Goal: Information Seeking & Learning: Learn about a topic

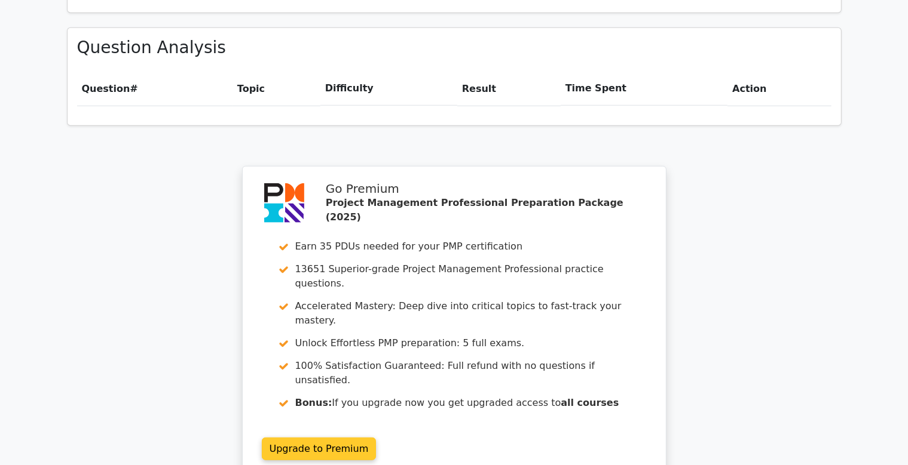
scroll to position [946, 0]
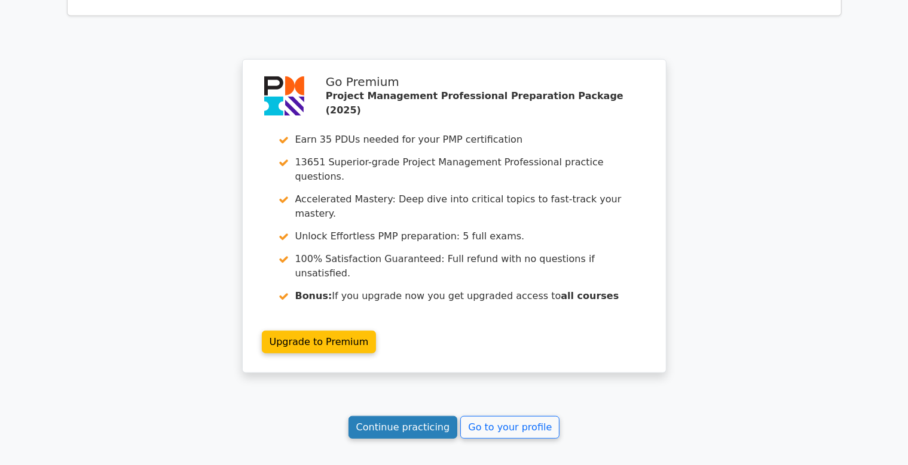
click at [397, 416] on link "Continue practicing" at bounding box center [402, 427] width 109 height 23
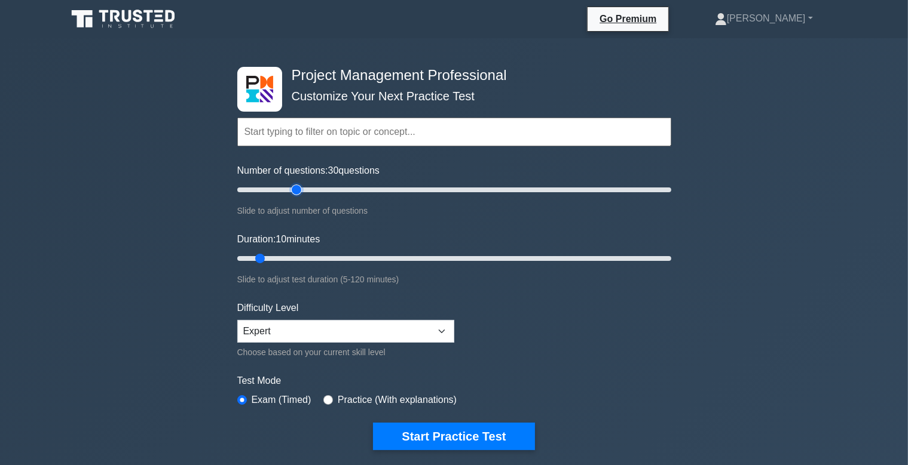
drag, startPoint x: 252, startPoint y: 184, endPoint x: 295, endPoint y: 197, distance: 45.0
type input "30"
click at [295, 197] on input "Number of questions: 30 questions" at bounding box center [454, 190] width 434 height 14
drag, startPoint x: 259, startPoint y: 257, endPoint x: 281, endPoint y: 257, distance: 22.1
type input "15"
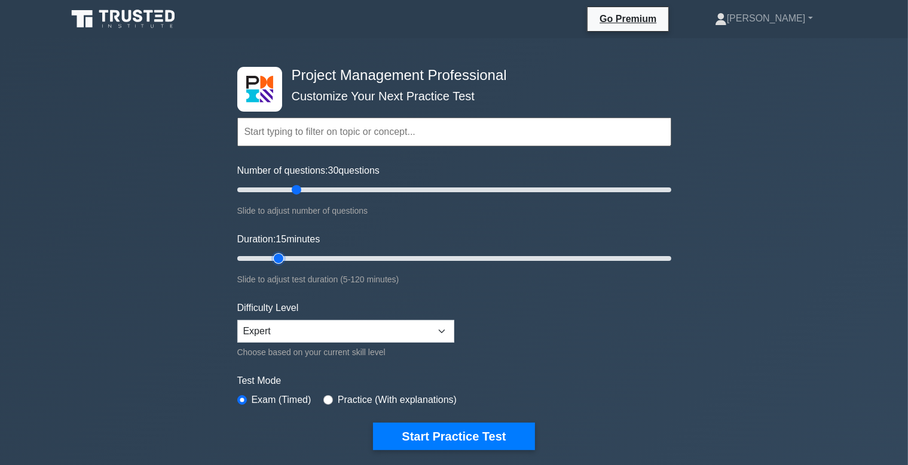
click at [281, 257] on input "Duration: 15 minutes" at bounding box center [454, 259] width 434 height 14
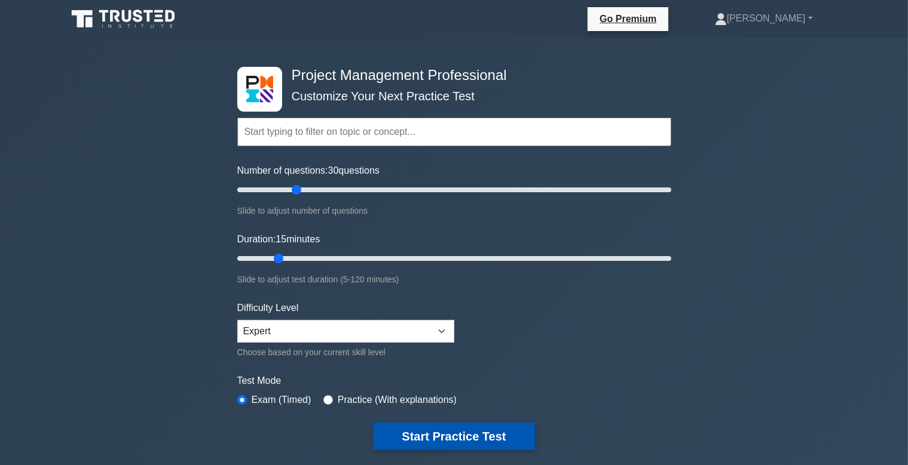
click at [439, 434] on button "Start Practice Test" at bounding box center [453, 436] width 161 height 27
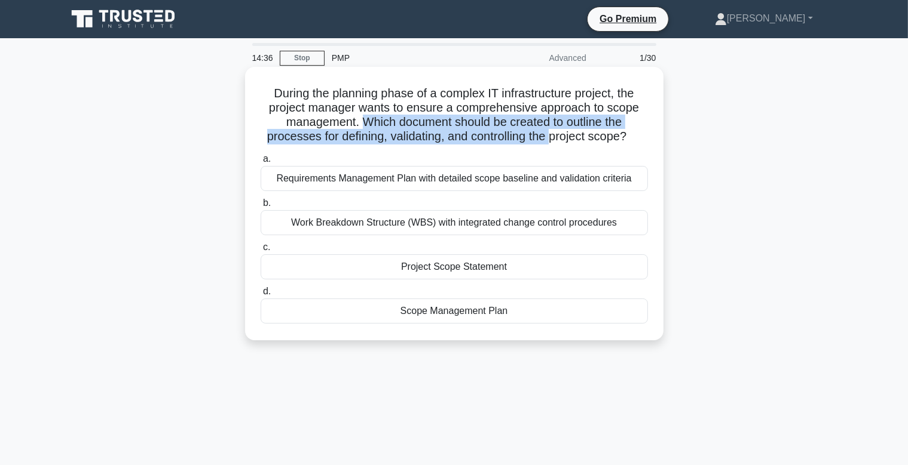
drag, startPoint x: 366, startPoint y: 123, endPoint x: 551, endPoint y: 130, distance: 185.4
click at [551, 130] on h5 "During the planning phase of a complex IT infrastructure project, the project m…" at bounding box center [454, 115] width 390 height 59
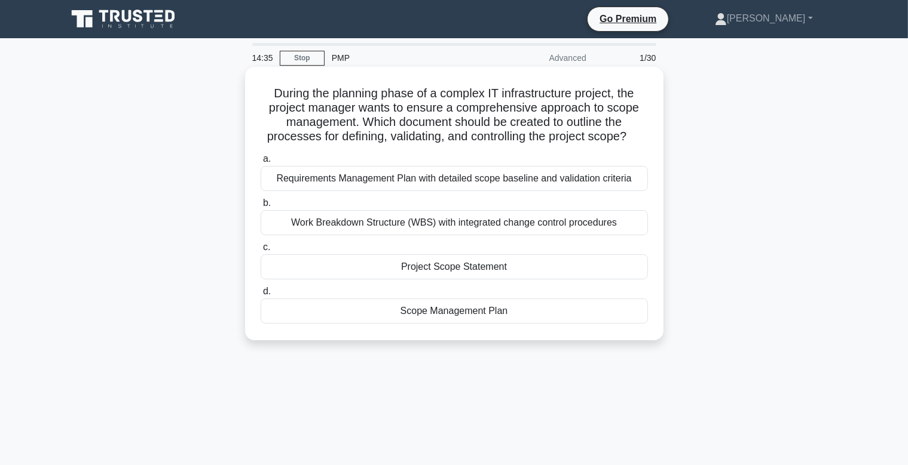
click at [603, 138] on h5 "During the planning phase of a complex IT infrastructure project, the project m…" at bounding box center [454, 115] width 390 height 59
drag, startPoint x: 518, startPoint y: 141, endPoint x: 618, endPoint y: 141, distance: 99.8
click at [618, 141] on h5 "During the planning phase of a complex IT infrastructure project, the project m…" at bounding box center [454, 115] width 390 height 59
click at [522, 140] on h5 "During the planning phase of a complex IT infrastructure project, the project m…" at bounding box center [454, 115] width 390 height 59
drag, startPoint x: 318, startPoint y: 140, endPoint x: 527, endPoint y: 142, distance: 208.5
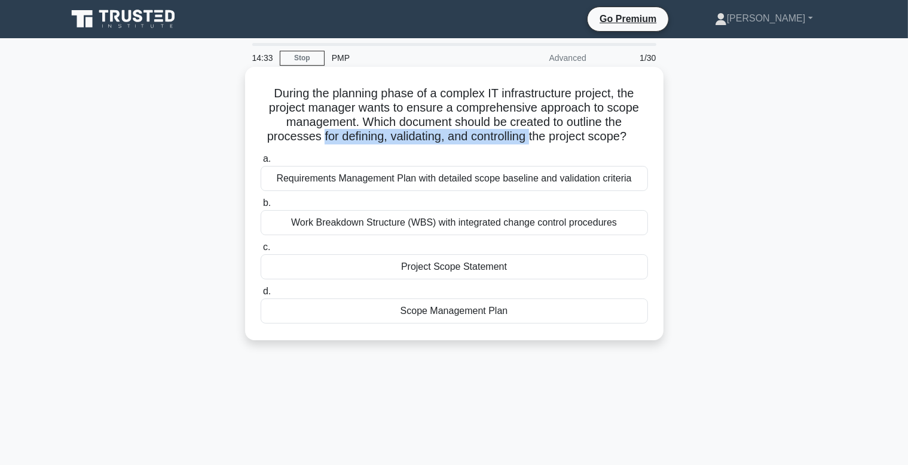
click at [527, 142] on h5 "During the planning phase of a complex IT infrastructure project, the project m…" at bounding box center [454, 115] width 390 height 59
click at [523, 147] on div "During the planning phase of a complex IT infrastructure project, the project m…" at bounding box center [454, 204] width 409 height 264
click at [489, 314] on div "Scope Management Plan" at bounding box center [453, 311] width 387 height 25
click at [260, 296] on input "d. Scope Management Plan" at bounding box center [260, 292] width 0 height 8
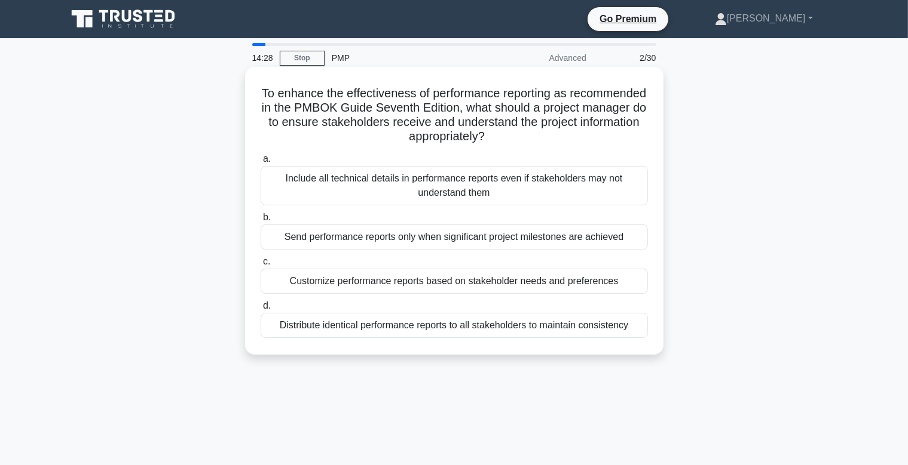
drag, startPoint x: 269, startPoint y: 93, endPoint x: 508, endPoint y: 140, distance: 244.1
click at [508, 140] on h5 "To enhance the effectiveness of performance reporting as recommended in the PMB…" at bounding box center [454, 115] width 390 height 59
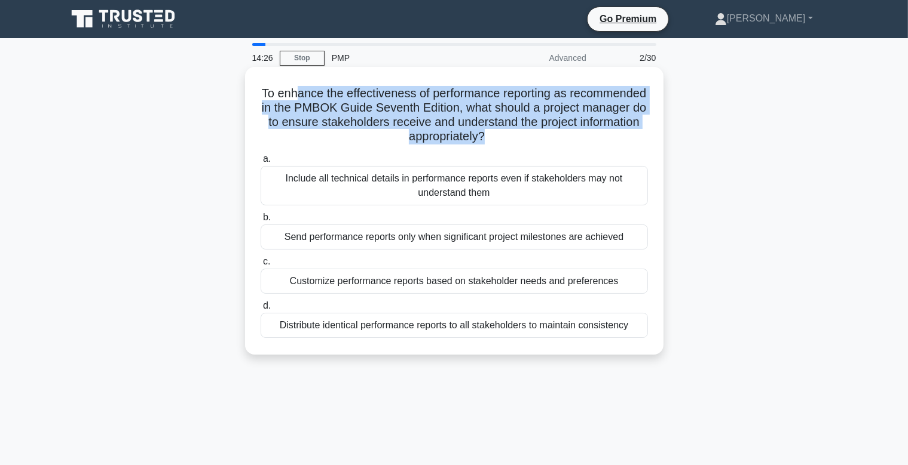
drag, startPoint x: 516, startPoint y: 140, endPoint x: 301, endPoint y: 106, distance: 217.7
click at [298, 102] on h5 "To enhance the effectiveness of performance reporting as recommended in the PMB…" at bounding box center [454, 115] width 390 height 59
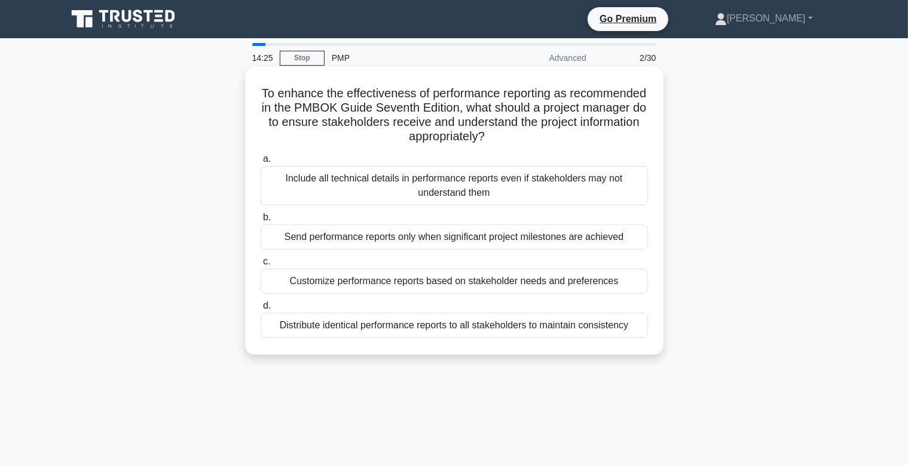
click at [343, 152] on div "a. Include all technical details in performance reports even if stakeholders ma…" at bounding box center [453, 244] width 401 height 191
click at [456, 283] on div "Customize performance reports based on stakeholder needs and preferences" at bounding box center [453, 281] width 387 height 25
click at [260, 266] on input "c. Customize performance reports based on stakeholder needs and preferences" at bounding box center [260, 262] width 0 height 8
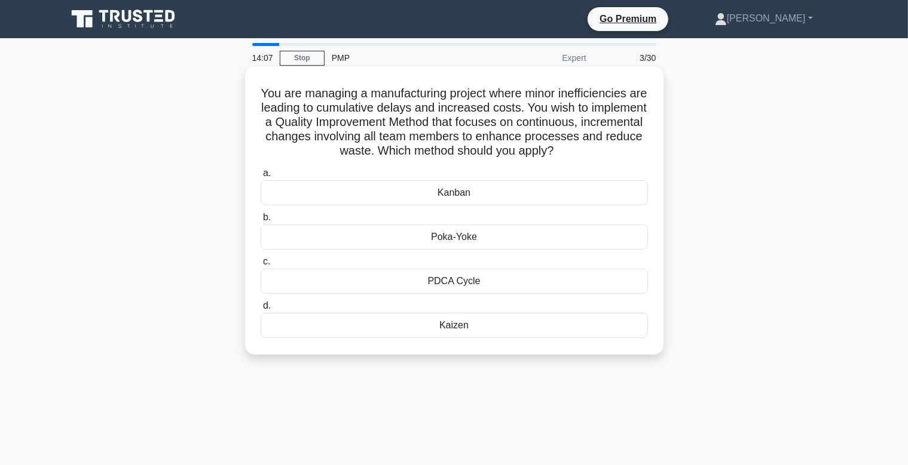
drag, startPoint x: 262, startPoint y: 94, endPoint x: 566, endPoint y: 154, distance: 309.2
click at [566, 154] on h5 "You are managing a manufacturing project where minor inefficiencies are leading…" at bounding box center [454, 122] width 390 height 73
click at [570, 154] on h5 "You are managing a manufacturing project where minor inefficiencies are leading…" at bounding box center [454, 122] width 390 height 73
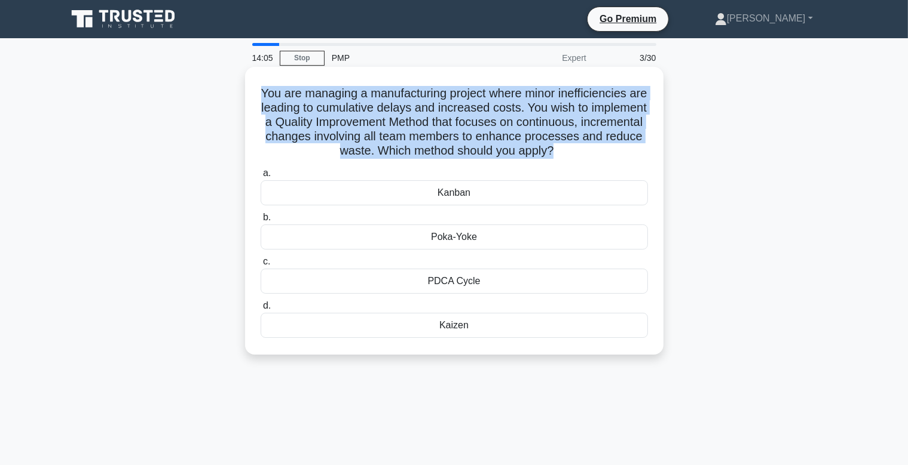
drag, startPoint x: 546, startPoint y: 149, endPoint x: 312, endPoint y: 97, distance: 239.9
click at [258, 94] on div "You are managing a manufacturing project where minor inefficiencies are leading…" at bounding box center [454, 211] width 409 height 278
click at [315, 102] on h5 "You are managing a manufacturing project where minor inefficiencies are leading…" at bounding box center [454, 122] width 390 height 73
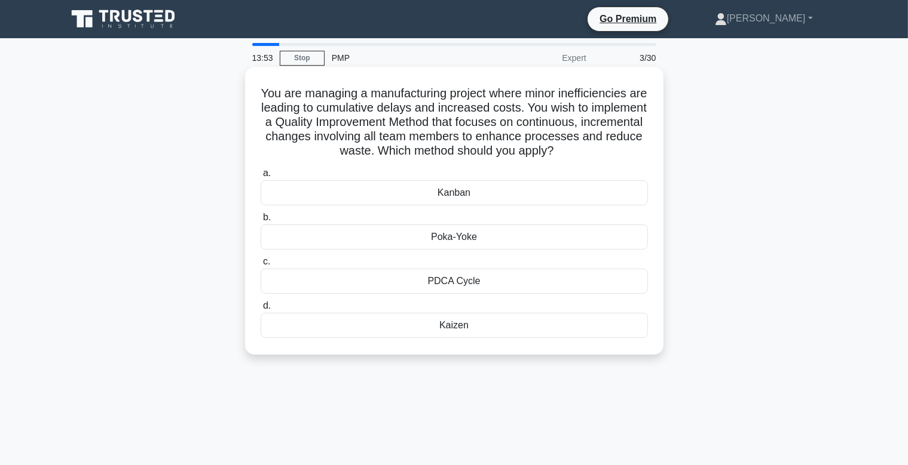
click at [469, 322] on div "Kaizen" at bounding box center [453, 325] width 387 height 25
click at [260, 310] on input "d. Kaizen" at bounding box center [260, 306] width 0 height 8
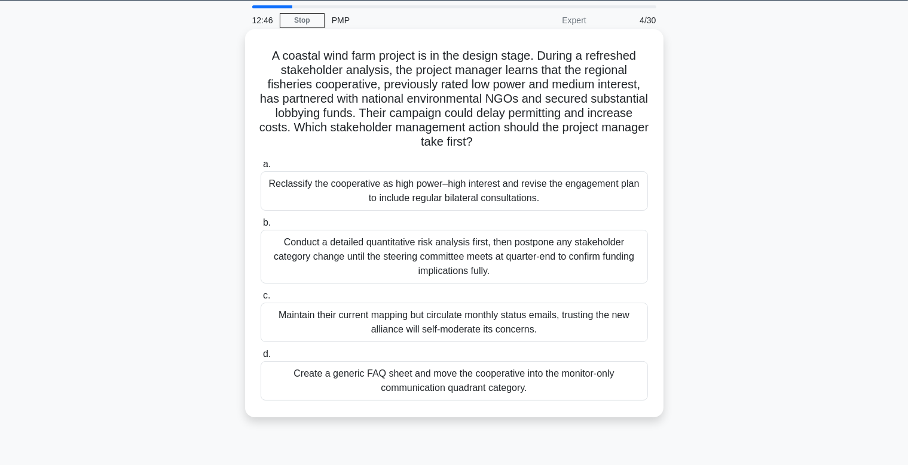
scroll to position [63, 0]
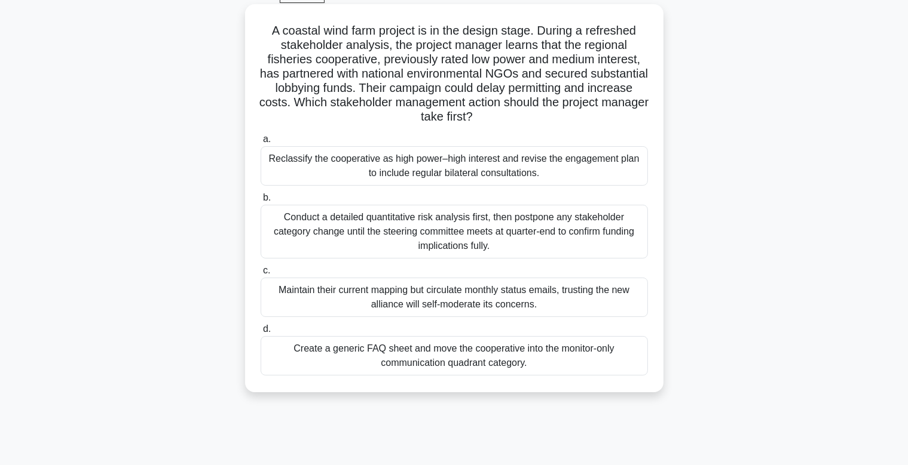
click at [447, 165] on div "Reclassify the cooperative as high power–high interest and revise the engagemen…" at bounding box center [453, 165] width 387 height 39
click at [260, 143] on input "a. Reclassify the cooperative as high power–high interest and revise the engage…" at bounding box center [260, 140] width 0 height 8
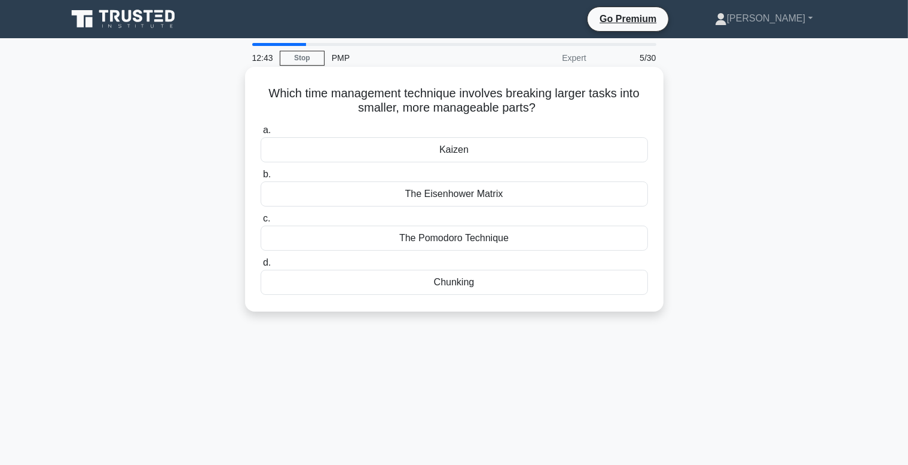
scroll to position [0, 0]
drag, startPoint x: 272, startPoint y: 92, endPoint x: 562, endPoint y: 112, distance: 289.8
click at [562, 112] on h5 "Which time management technique involves breaking larger tasks into smaller, mo…" at bounding box center [454, 101] width 390 height 30
click at [443, 235] on div "The Pomodoro Technique" at bounding box center [453, 238] width 387 height 25
click at [260, 223] on input "c. The Pomodoro Technique" at bounding box center [260, 219] width 0 height 8
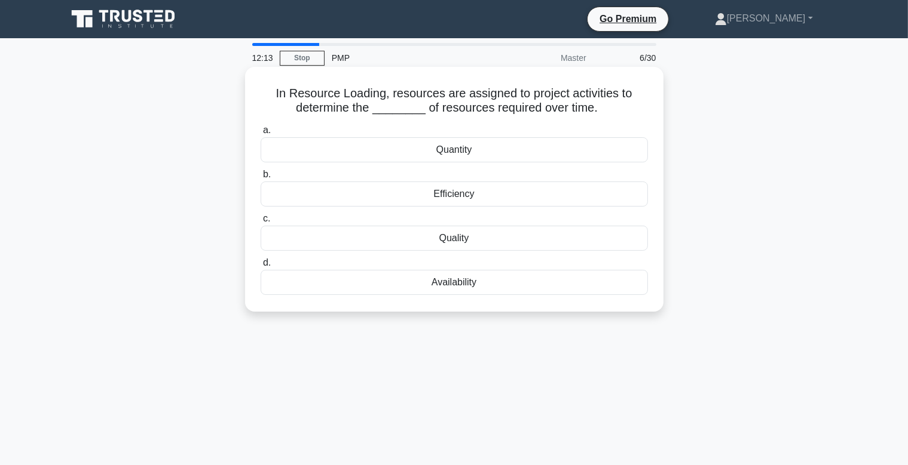
drag, startPoint x: 281, startPoint y: 92, endPoint x: 611, endPoint y: 118, distance: 330.2
click at [611, 118] on div "In Resource Loading, resources are assigned to project activities to determine …" at bounding box center [454, 189] width 409 height 235
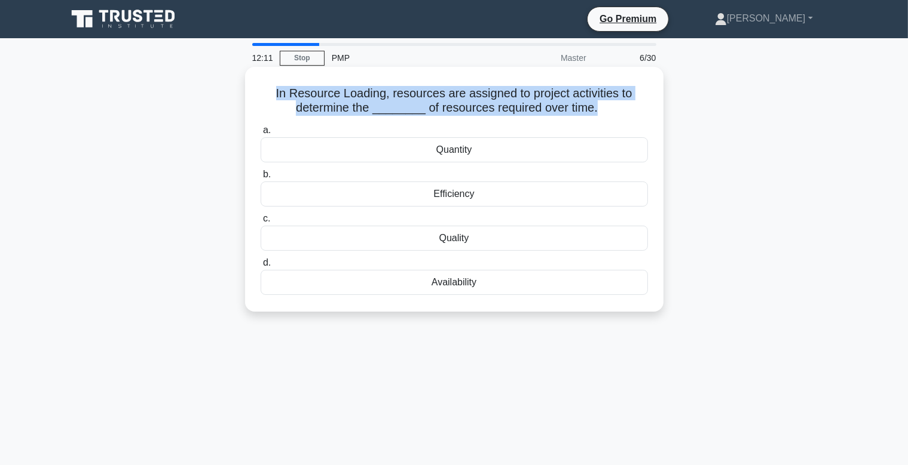
drag, startPoint x: 570, startPoint y: 111, endPoint x: 263, endPoint y: 93, distance: 307.0
click at [263, 93] on h5 "In Resource Loading, resources are assigned to project activities to determine …" at bounding box center [454, 101] width 390 height 30
click at [265, 102] on h5 "In Resource Loading, resources are assigned to project activities to determine …" at bounding box center [454, 101] width 390 height 30
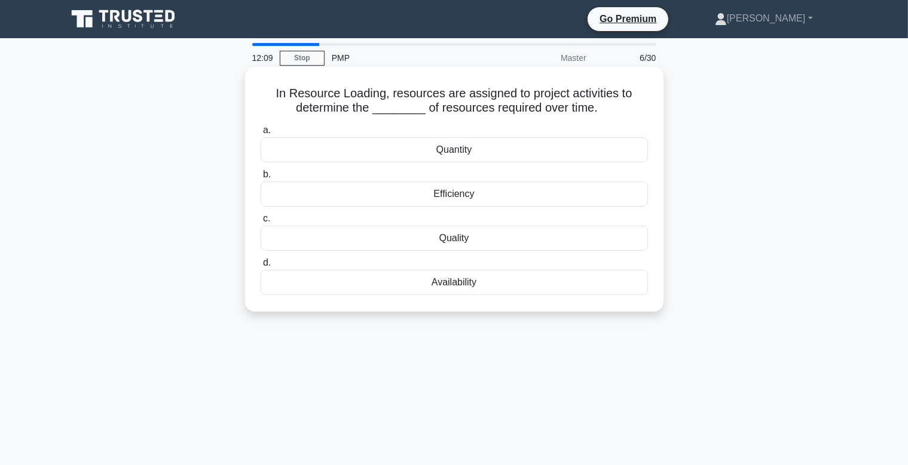
drag, startPoint x: 266, startPoint y: 97, endPoint x: 620, endPoint y: 110, distance: 354.5
click at [620, 110] on h5 "In Resource Loading, resources are assigned to project activities to determine …" at bounding box center [454, 101] width 390 height 30
click at [620, 109] on h5 "In Resource Loading, resources are assigned to project activities to determine …" at bounding box center [454, 101] width 390 height 30
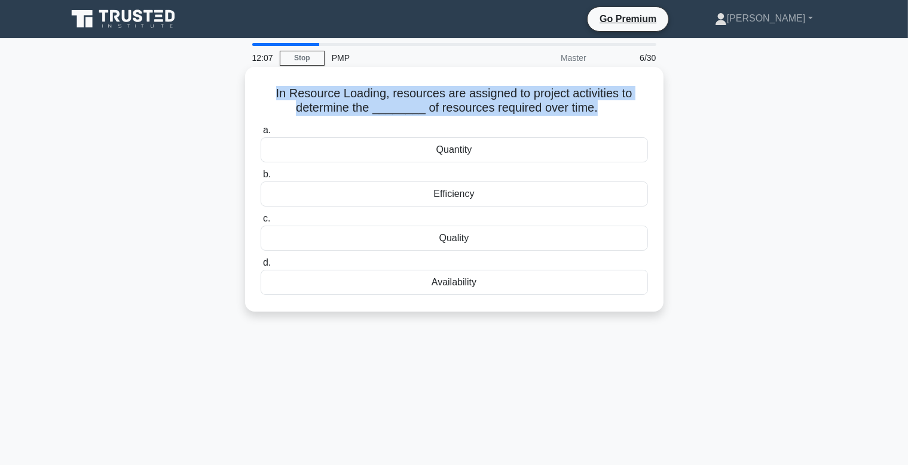
drag, startPoint x: 510, startPoint y: 105, endPoint x: 278, endPoint y: 107, distance: 231.2
click at [266, 94] on h5 "In Resource Loading, resources are assigned to project activities to determine …" at bounding box center [454, 101] width 390 height 30
click at [278, 109] on h5 "In Resource Loading, resources are assigned to project activities to determine …" at bounding box center [454, 101] width 390 height 30
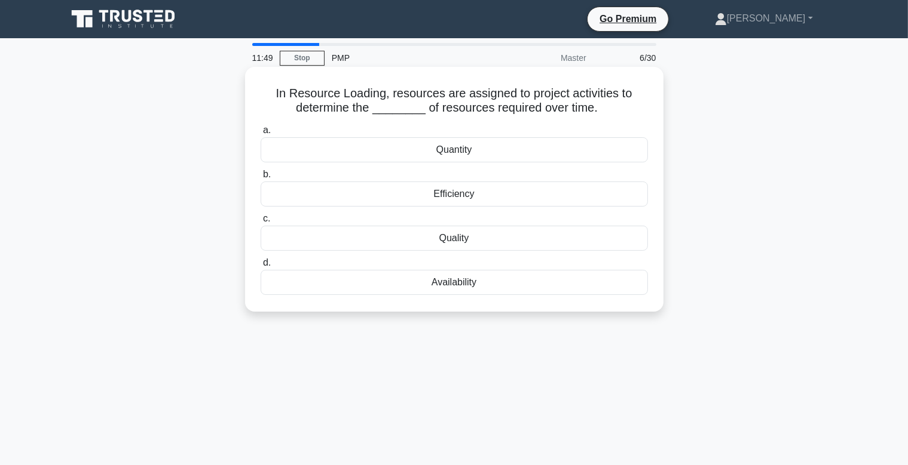
click at [492, 280] on div "Availability" at bounding box center [453, 282] width 387 height 25
click at [260, 267] on input "d. Availability" at bounding box center [260, 263] width 0 height 8
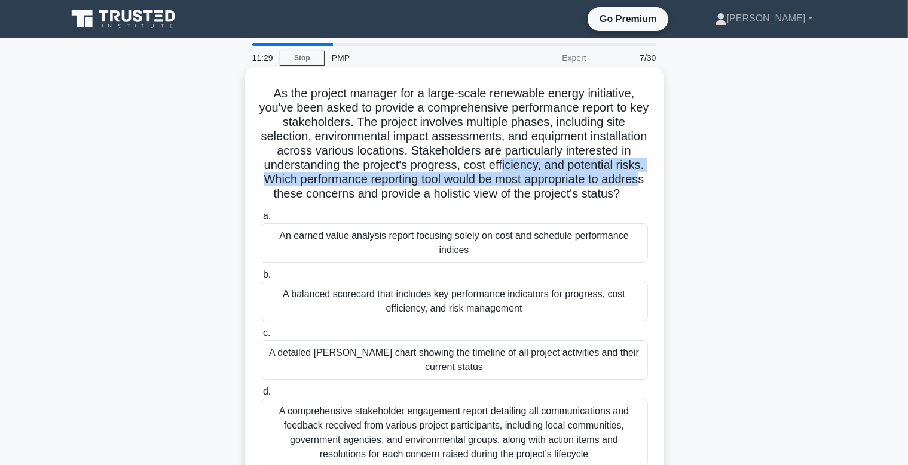
drag, startPoint x: 502, startPoint y: 168, endPoint x: 639, endPoint y: 178, distance: 137.2
click at [639, 178] on h5 "As the project manager for a large-scale renewable energy initiative, you've be…" at bounding box center [454, 144] width 390 height 116
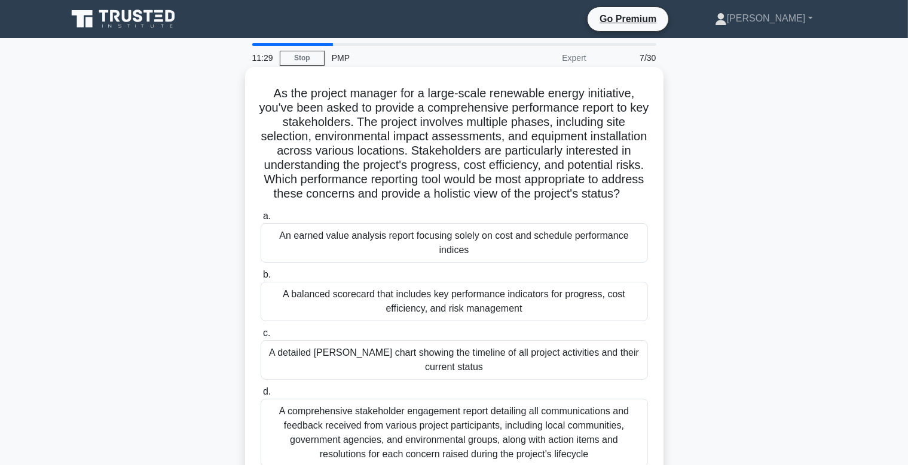
click at [564, 191] on h5 "As the project manager for a large-scale renewable energy initiative, you've be…" at bounding box center [454, 144] width 390 height 116
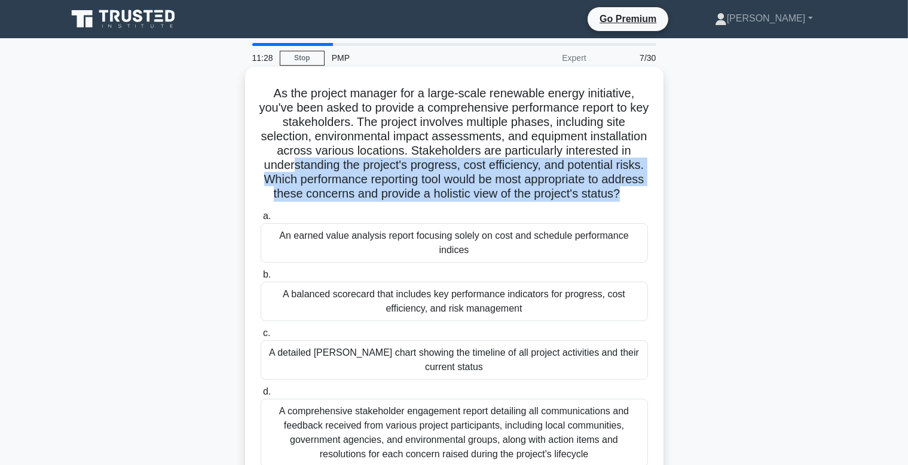
drag, startPoint x: 637, startPoint y: 191, endPoint x: 299, endPoint y: 171, distance: 338.7
click at [297, 170] on h5 "As the project manager for a large-scale renewable energy initiative, you've be…" at bounding box center [454, 144] width 390 height 116
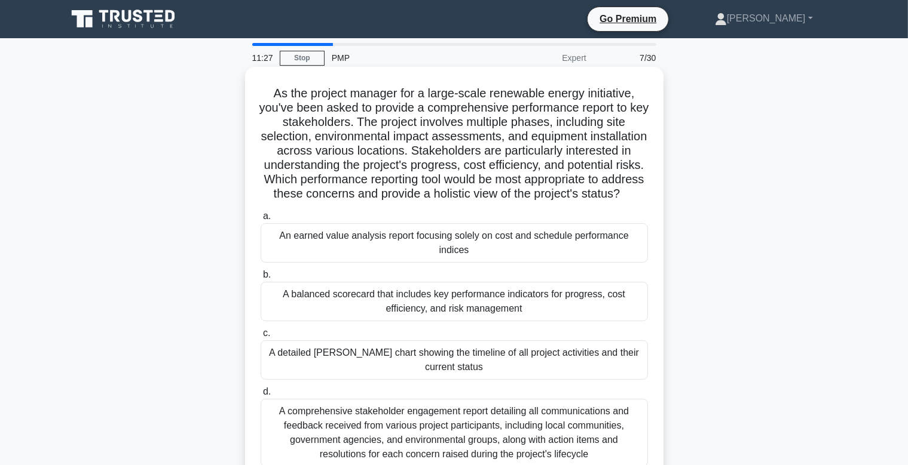
click at [378, 214] on label "a. An earned value analysis report focusing solely on cost and schedule perform…" at bounding box center [453, 236] width 387 height 54
click at [260, 214] on input "a. An earned value analysis report focusing solely on cost and schedule perform…" at bounding box center [260, 217] width 0 height 8
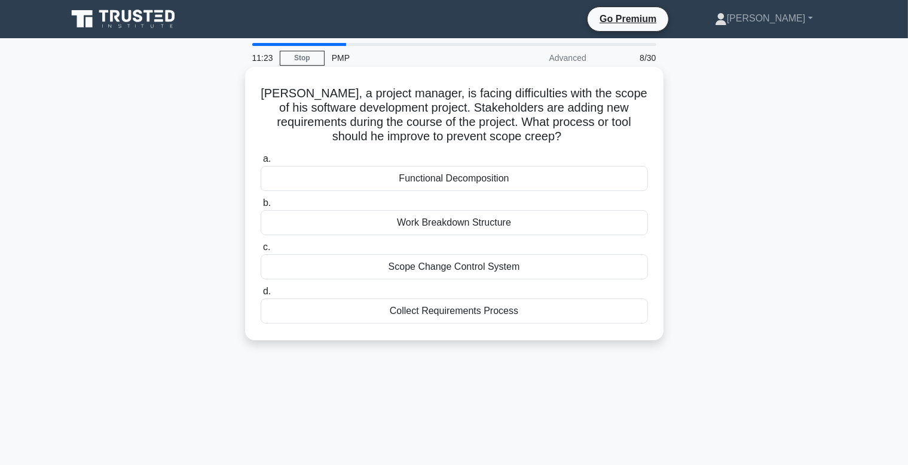
drag, startPoint x: 277, startPoint y: 92, endPoint x: 537, endPoint y: 137, distance: 264.4
click at [537, 137] on h5 "John, a project manager, is facing difficulties with the scope of his software …" at bounding box center [454, 115] width 390 height 59
click at [540, 135] on h5 "John, a project manager, is facing difficulties with the scope of his software …" at bounding box center [454, 115] width 390 height 59
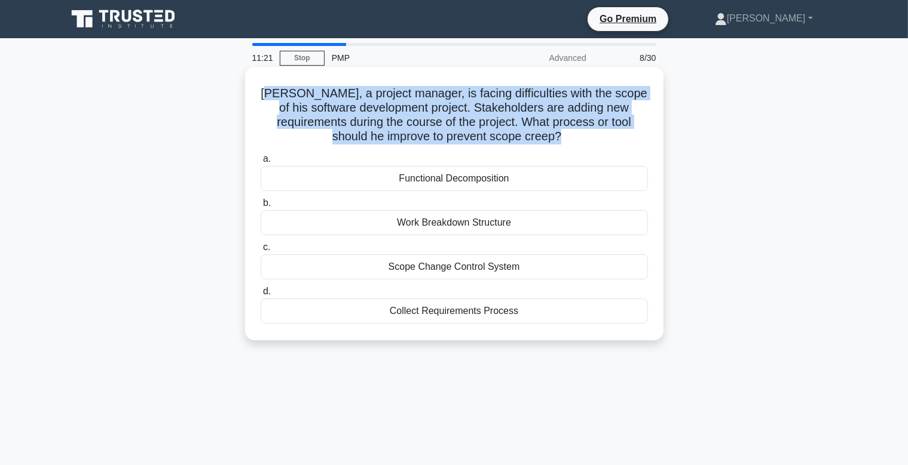
drag, startPoint x: 501, startPoint y: 128, endPoint x: 285, endPoint y: 90, distance: 219.7
click at [285, 90] on h5 "John, a project manager, is facing difficulties with the scope of his software …" at bounding box center [454, 115] width 390 height 59
click at [342, 118] on h5 "John, a project manager, is facing difficulties with the scope of his software …" at bounding box center [454, 115] width 390 height 59
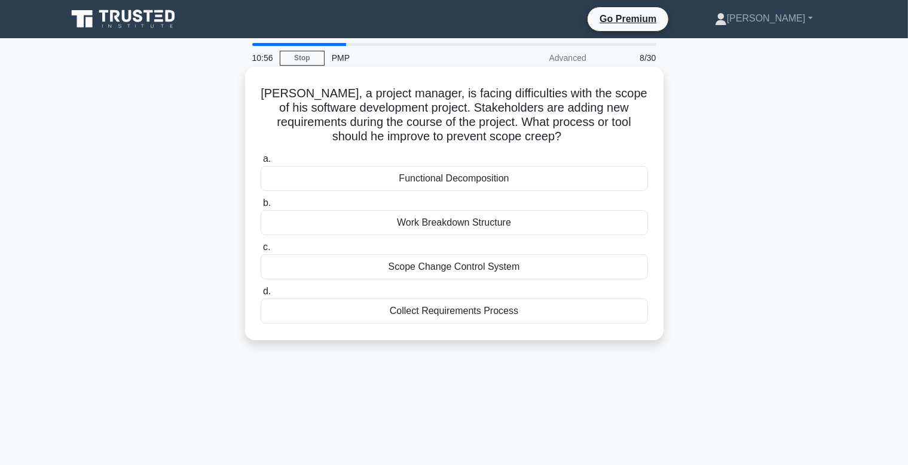
click at [467, 226] on div "Work Breakdown Structure" at bounding box center [453, 222] width 387 height 25
click at [260, 207] on input "b. Work Breakdown Structure" at bounding box center [260, 204] width 0 height 8
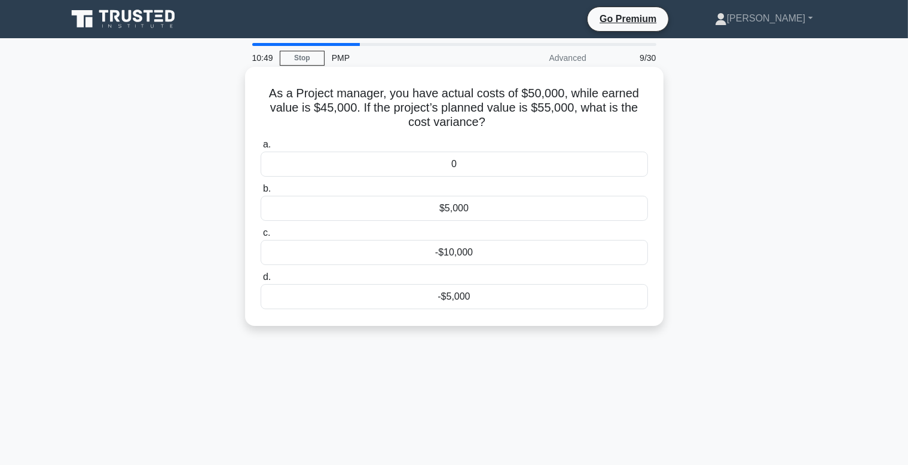
click at [465, 164] on div "0" at bounding box center [453, 164] width 387 height 25
click at [260, 149] on input "a. 0" at bounding box center [260, 145] width 0 height 8
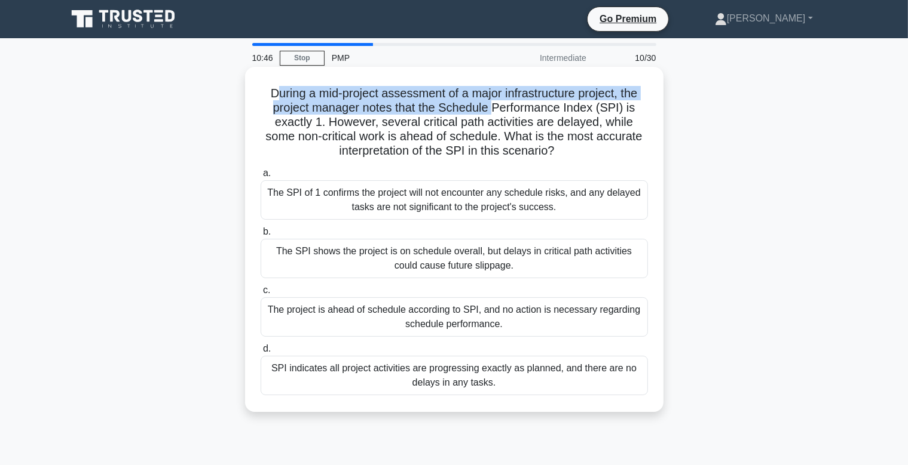
drag, startPoint x: 277, startPoint y: 94, endPoint x: 498, endPoint y: 106, distance: 220.8
click at [498, 106] on h5 "During a mid-project assessment of a major infrastructure project, the project …" at bounding box center [454, 122] width 390 height 73
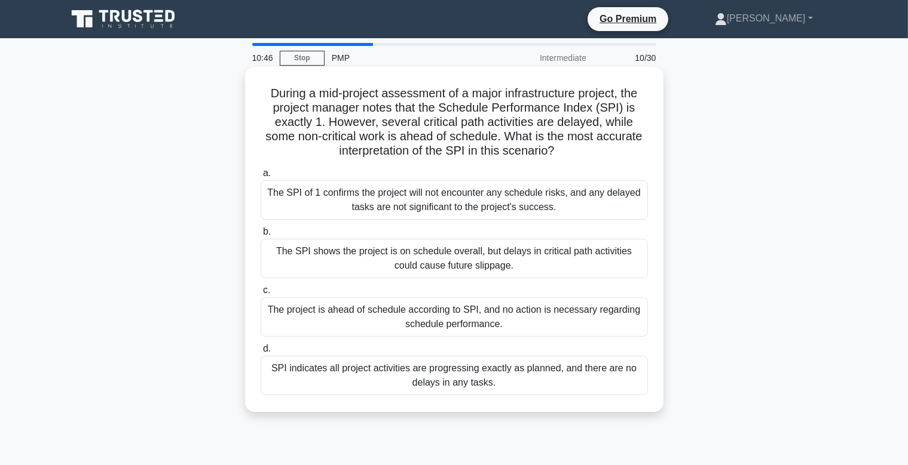
click at [501, 107] on h5 "During a mid-project assessment of a major infrastructure project, the project …" at bounding box center [454, 122] width 390 height 73
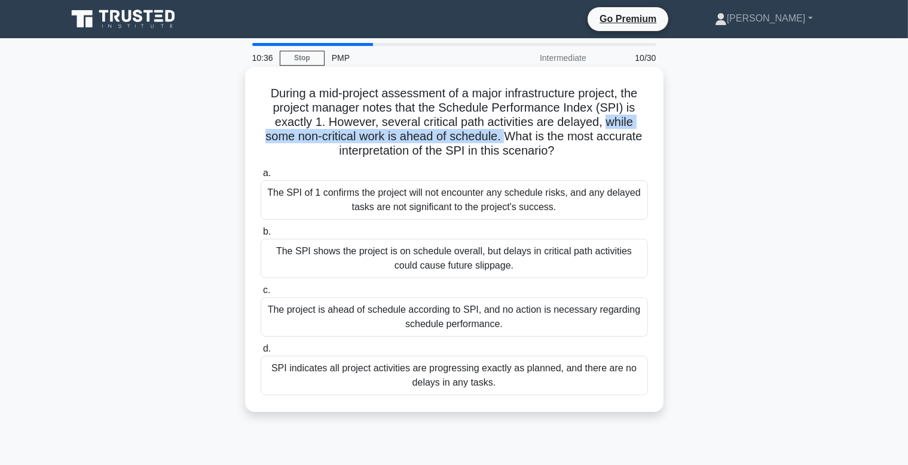
drag, startPoint x: 587, startPoint y: 124, endPoint x: 492, endPoint y: 137, distance: 96.0
click at [492, 137] on h5 "During a mid-project assessment of a major infrastructure project, the project …" at bounding box center [454, 122] width 390 height 73
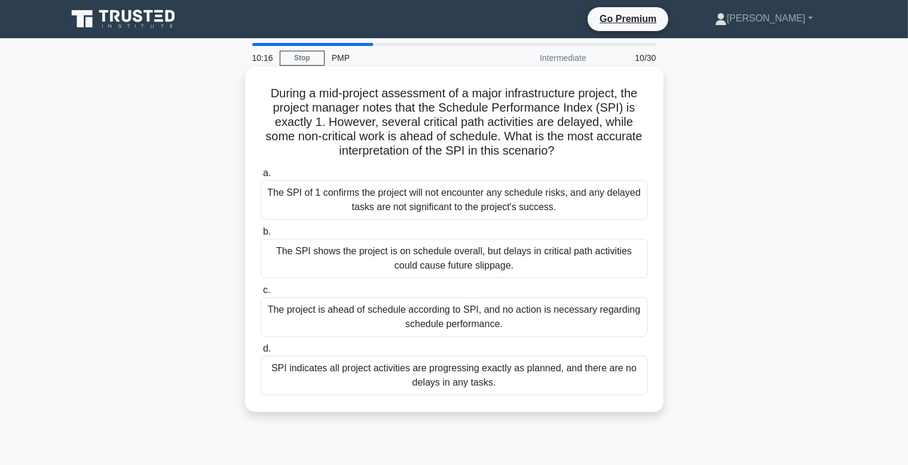
click at [446, 266] on div "The SPI shows the project is on schedule overall, but delays in critical path a…" at bounding box center [453, 258] width 387 height 39
click at [260, 236] on input "b. The SPI shows the project is on schedule overall, but delays in critical pat…" at bounding box center [260, 232] width 0 height 8
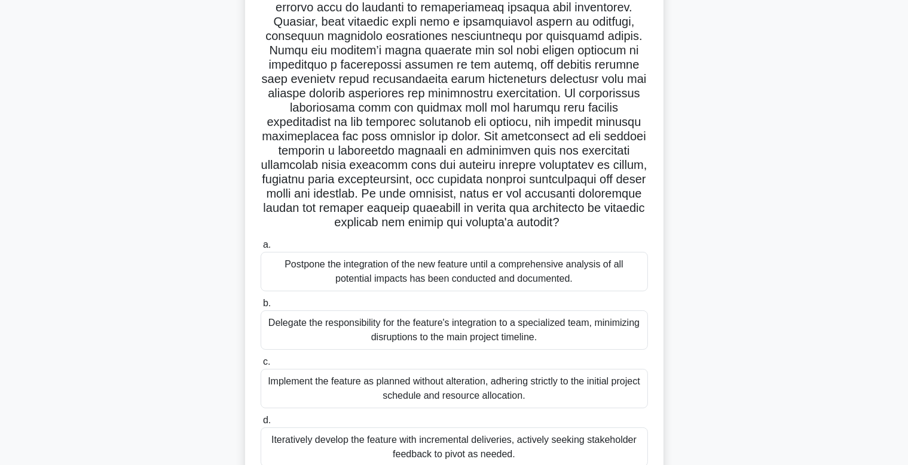
scroll to position [184, 0]
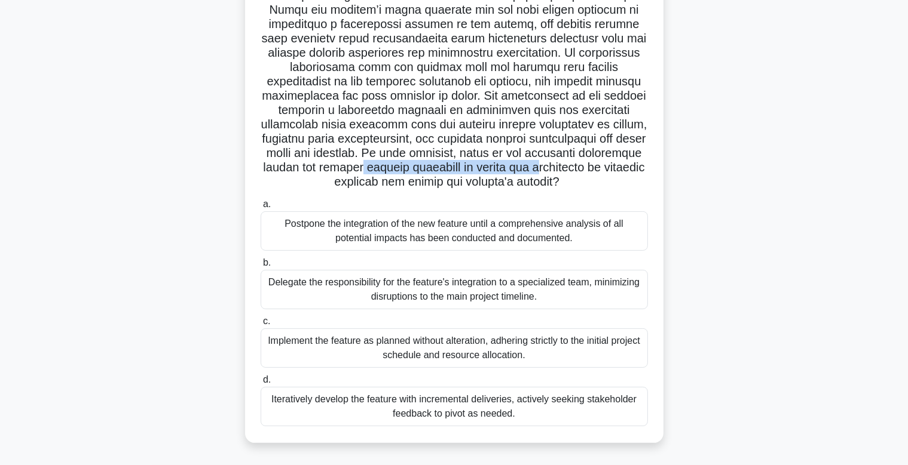
drag, startPoint x: 318, startPoint y: 170, endPoint x: 522, endPoint y: 165, distance: 204.4
click at [522, 165] on h5 ".spinner_0XTQ{transform-origin:center;animation:spinner_y6GP .75s linear infini…" at bounding box center [454, 46] width 390 height 288
click at [445, 405] on div "Iteratively develop the feature with incremental deliveries, actively seeking s…" at bounding box center [453, 406] width 387 height 39
click at [260, 384] on input "d. Iteratively develop the feature with incremental deliveries, actively seekin…" at bounding box center [260, 380] width 0 height 8
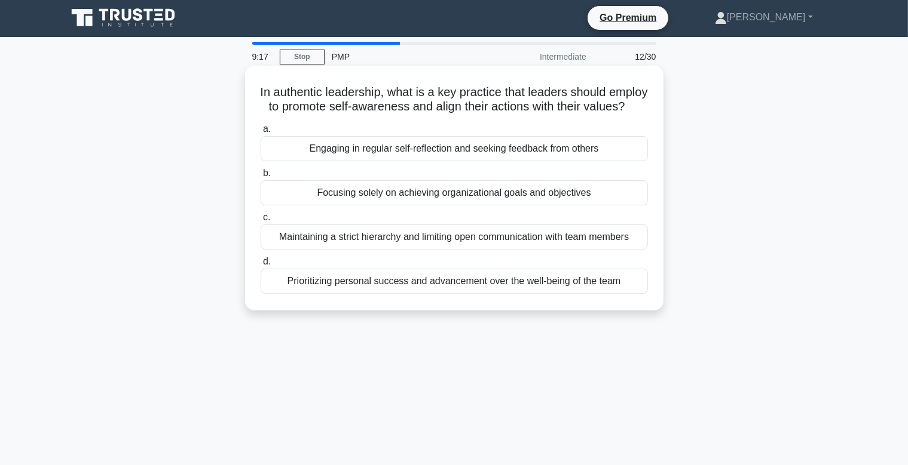
scroll to position [0, 0]
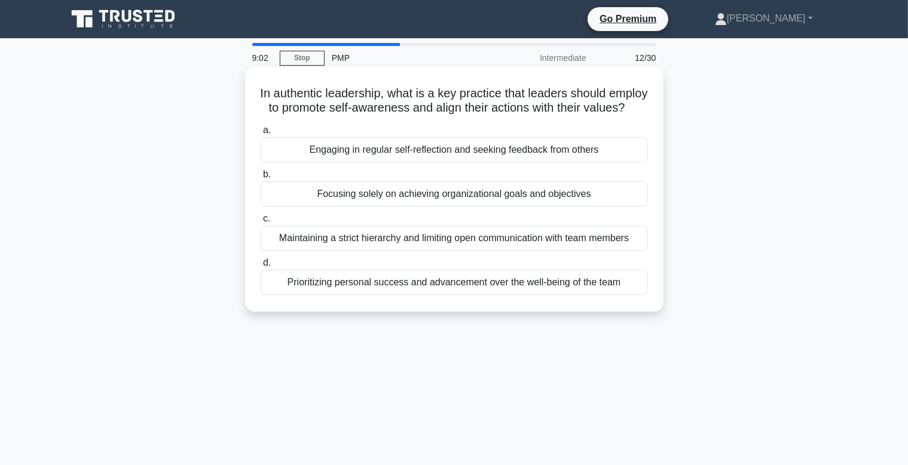
click at [495, 145] on div "Engaging in regular self-reflection and seeking feedback from others" at bounding box center [453, 149] width 387 height 25
click at [260, 134] on input "a. Engaging in regular self-reflection and seeking feedback from others" at bounding box center [260, 131] width 0 height 8
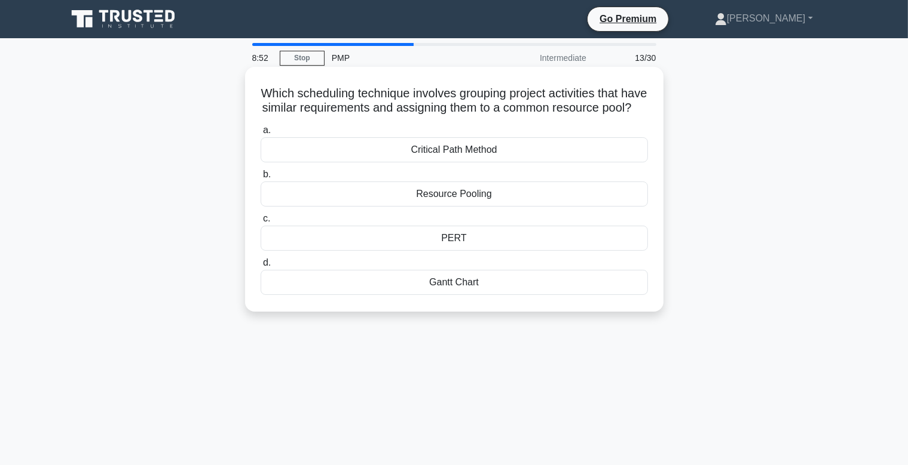
click at [480, 195] on div "Resource Pooling" at bounding box center [453, 194] width 387 height 25
click at [260, 179] on input "b. Resource Pooling" at bounding box center [260, 175] width 0 height 8
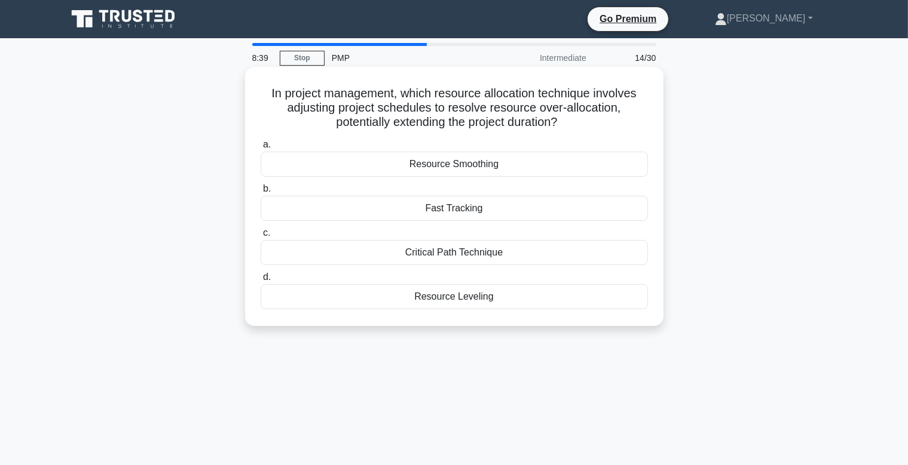
click at [482, 171] on div "Resource Smoothing" at bounding box center [453, 164] width 387 height 25
click at [260, 149] on input "a. Resource Smoothing" at bounding box center [260, 145] width 0 height 8
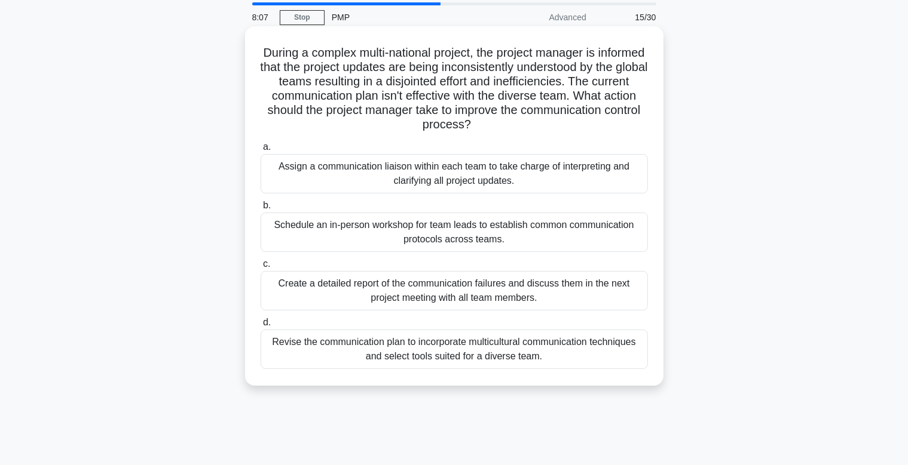
scroll to position [63, 0]
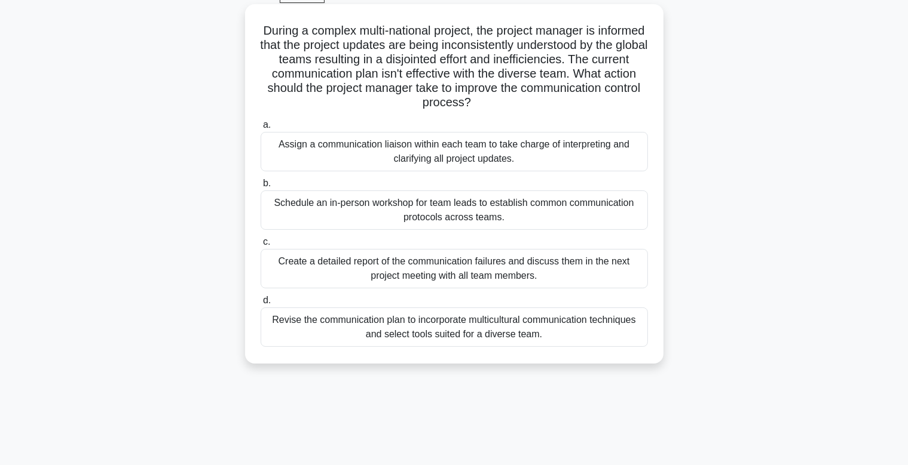
click at [471, 323] on div "Revise the communication plan to incorporate multicultural communication techni…" at bounding box center [453, 327] width 387 height 39
click at [260, 305] on input "d. Revise the communication plan to incorporate multicultural communication tec…" at bounding box center [260, 301] width 0 height 8
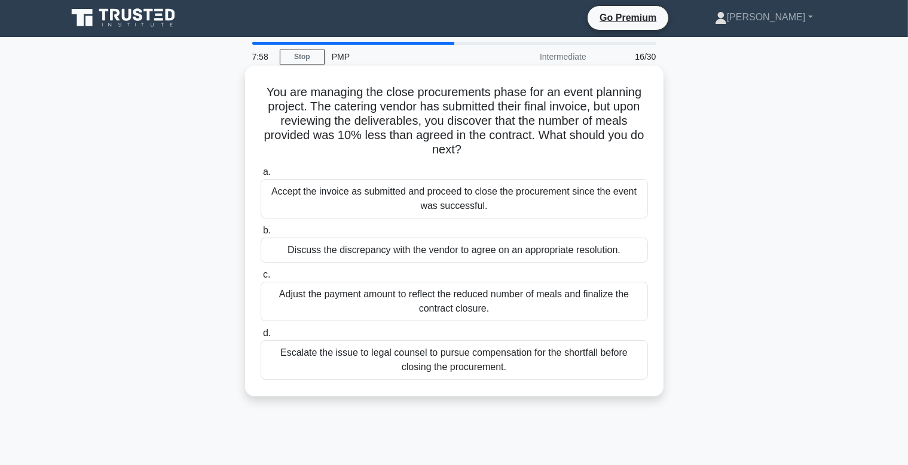
scroll to position [0, 0]
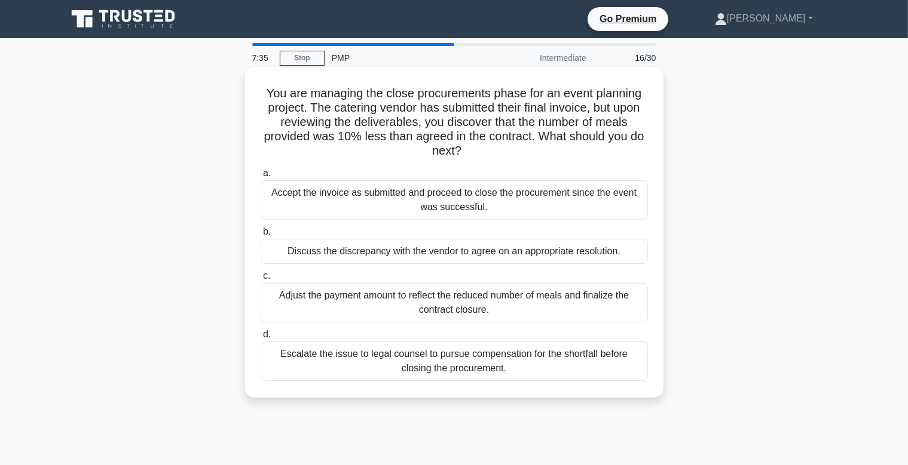
click at [437, 259] on div "Discuss the discrepancy with the vendor to agree on an appropriate resolution." at bounding box center [453, 251] width 387 height 25
click at [260, 236] on input "b. Discuss the discrepancy with the vendor to agree on an appropriate resolutio…" at bounding box center [260, 232] width 0 height 8
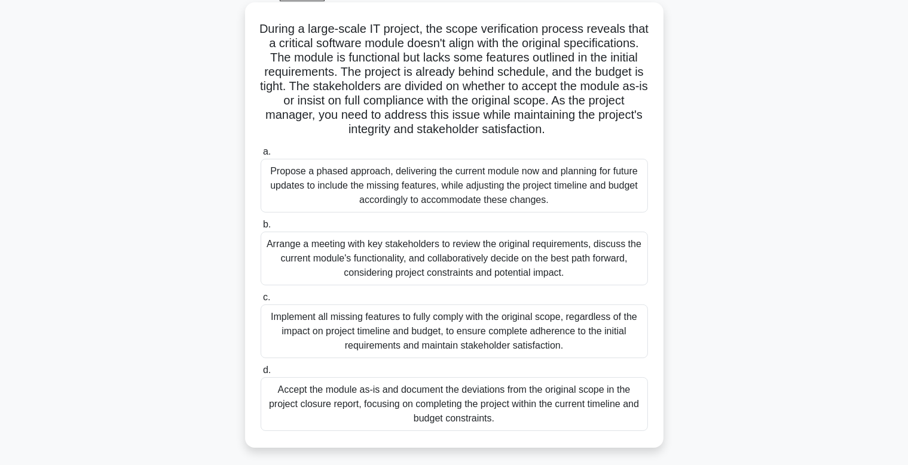
scroll to position [126, 0]
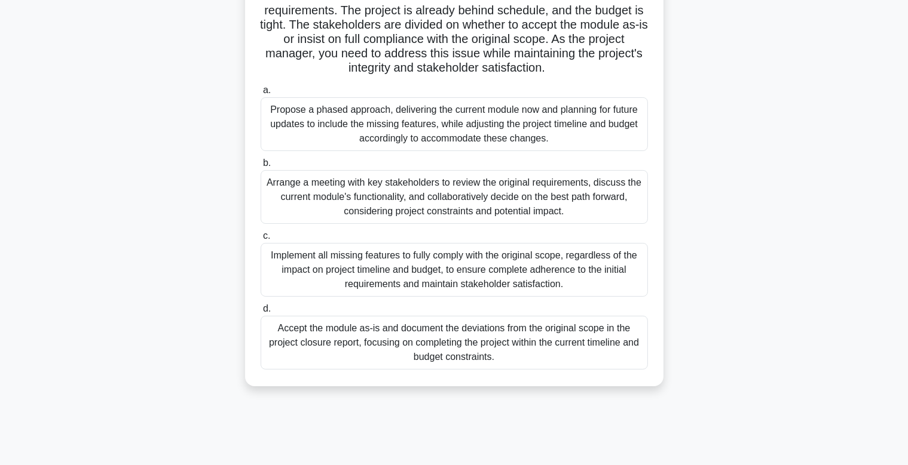
click at [453, 127] on div "Propose a phased approach, delivering the current module now and planning for f…" at bounding box center [453, 124] width 387 height 54
click at [260, 94] on input "a. Propose a phased approach, delivering the current module now and planning fo…" at bounding box center [260, 91] width 0 height 8
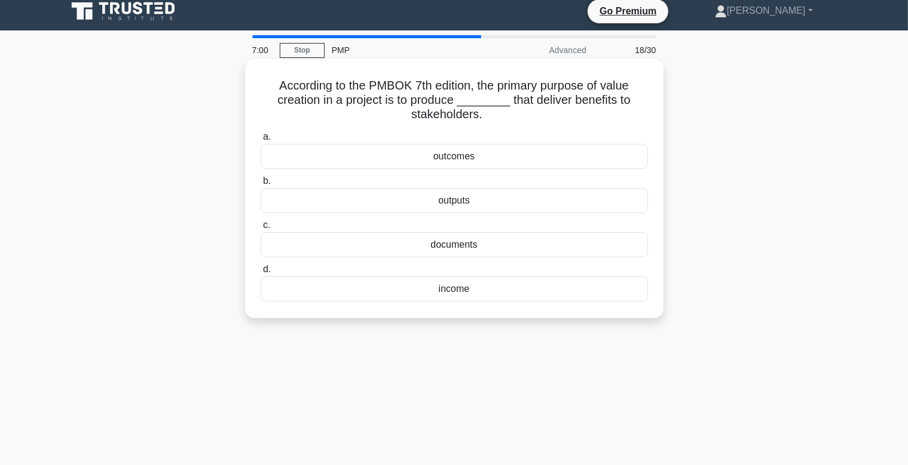
scroll to position [0, 0]
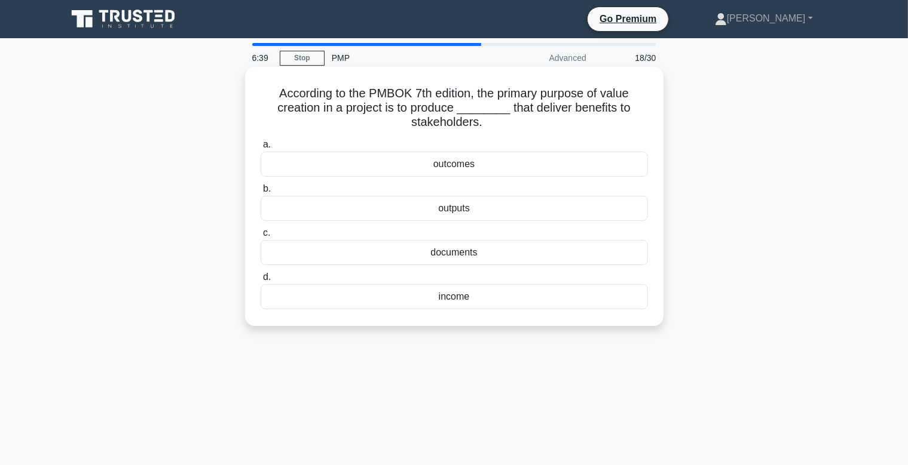
click at [483, 172] on div "outcomes" at bounding box center [453, 164] width 387 height 25
click at [260, 149] on input "a. outcomes" at bounding box center [260, 145] width 0 height 8
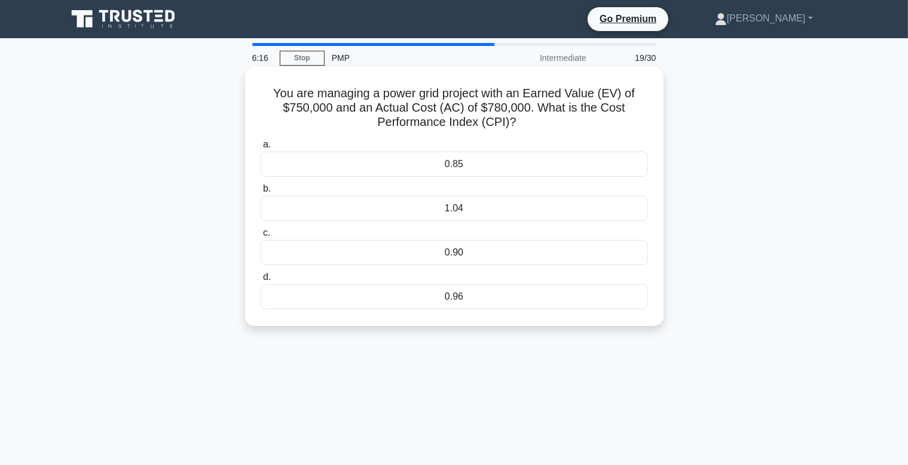
click at [495, 202] on div "1.04" at bounding box center [453, 208] width 387 height 25
click at [260, 193] on input "b. 1.04" at bounding box center [260, 189] width 0 height 8
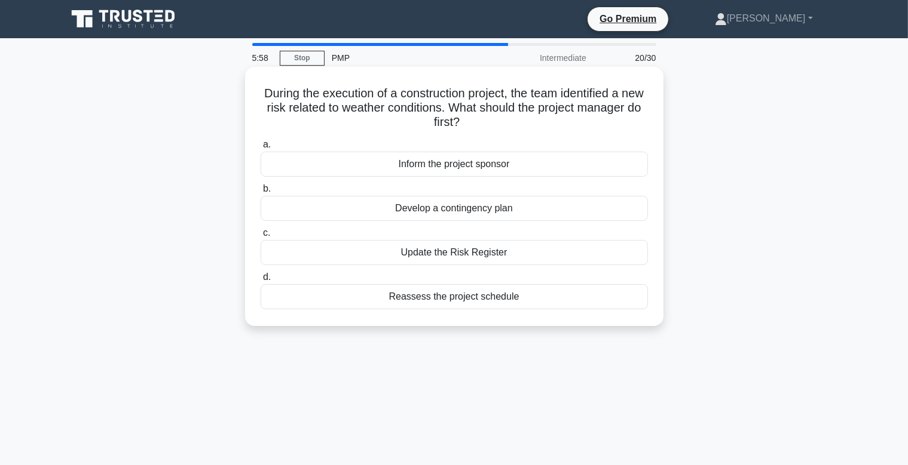
click at [456, 256] on div "Update the Risk Register" at bounding box center [453, 252] width 387 height 25
click at [260, 237] on input "c. Update the Risk Register" at bounding box center [260, 233] width 0 height 8
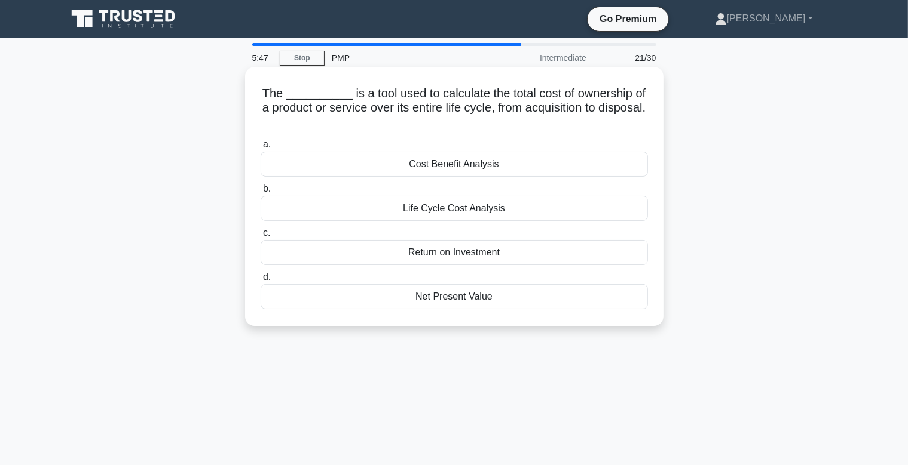
click at [455, 208] on div "Life Cycle Cost Analysis" at bounding box center [453, 208] width 387 height 25
click at [260, 193] on input "b. Life Cycle Cost Analysis" at bounding box center [260, 189] width 0 height 8
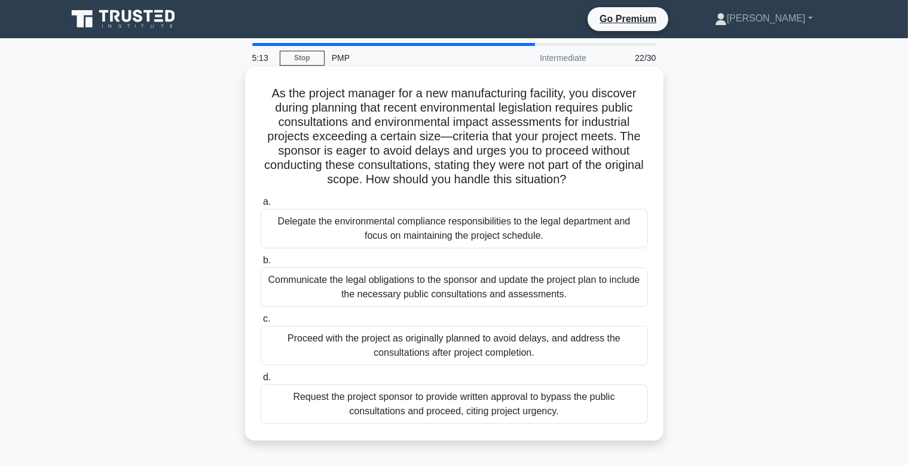
click at [437, 288] on div "Communicate the legal obligations to the sponsor and update the project plan to…" at bounding box center [453, 287] width 387 height 39
click at [260, 265] on input "b. Communicate the legal obligations to the sponsor and update the project plan…" at bounding box center [260, 261] width 0 height 8
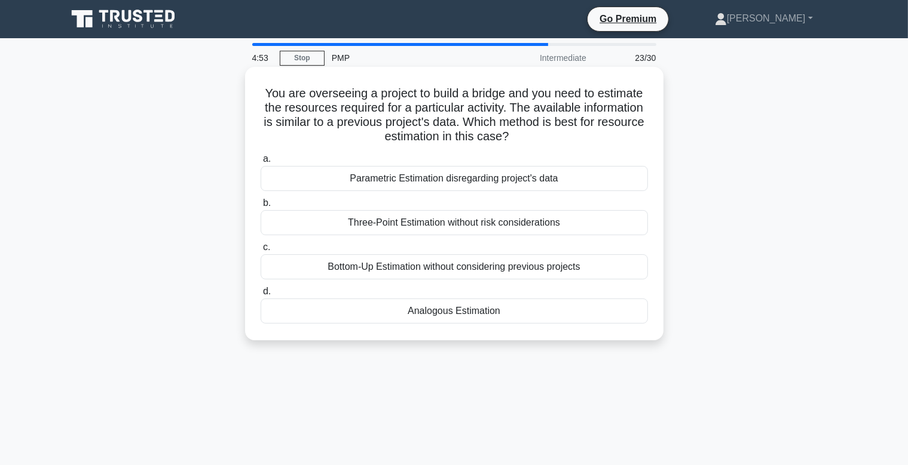
click at [433, 183] on div "Parametric Estimation disregarding project's data" at bounding box center [453, 178] width 387 height 25
click at [260, 163] on input "a. Parametric Estimation disregarding project's data" at bounding box center [260, 159] width 0 height 8
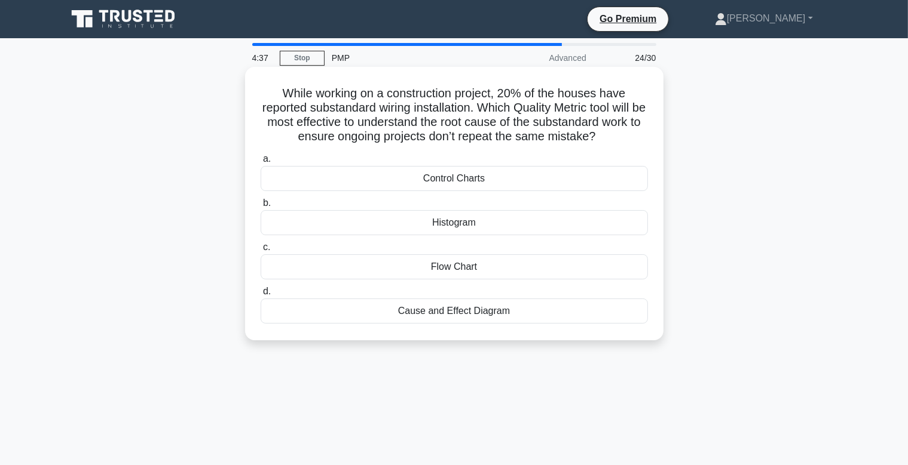
click at [489, 310] on div "Cause and Effect Diagram" at bounding box center [453, 311] width 387 height 25
click at [260, 296] on input "d. Cause and Effect Diagram" at bounding box center [260, 292] width 0 height 8
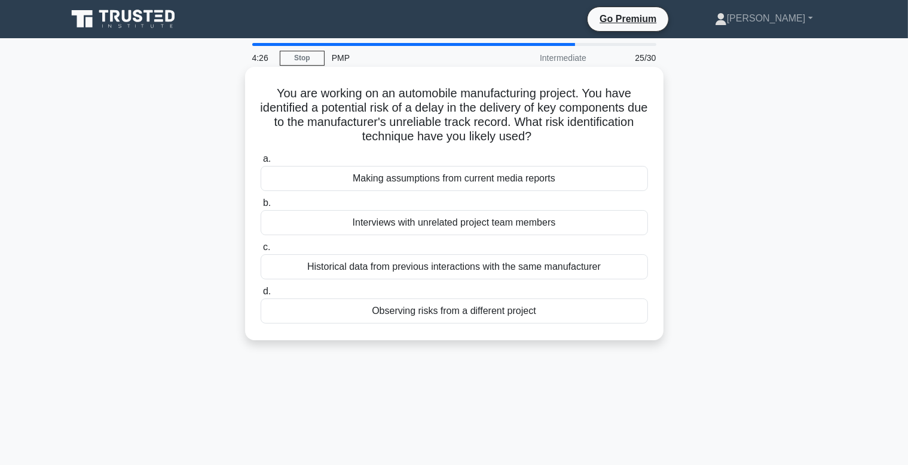
drag, startPoint x: 529, startPoint y: 123, endPoint x: 537, endPoint y: 134, distance: 12.9
click at [537, 134] on h5 "You are working on an automobile manufacturing project. You have identified a p…" at bounding box center [454, 115] width 390 height 59
click at [476, 109] on h5 "You are working on an automobile manufacturing project. You have identified a p…" at bounding box center [454, 115] width 390 height 59
click at [443, 266] on div "Historical data from previous interactions with the same manufacturer" at bounding box center [453, 267] width 387 height 25
click at [260, 252] on input "c. Historical data from previous interactions with the same manufacturer" at bounding box center [260, 248] width 0 height 8
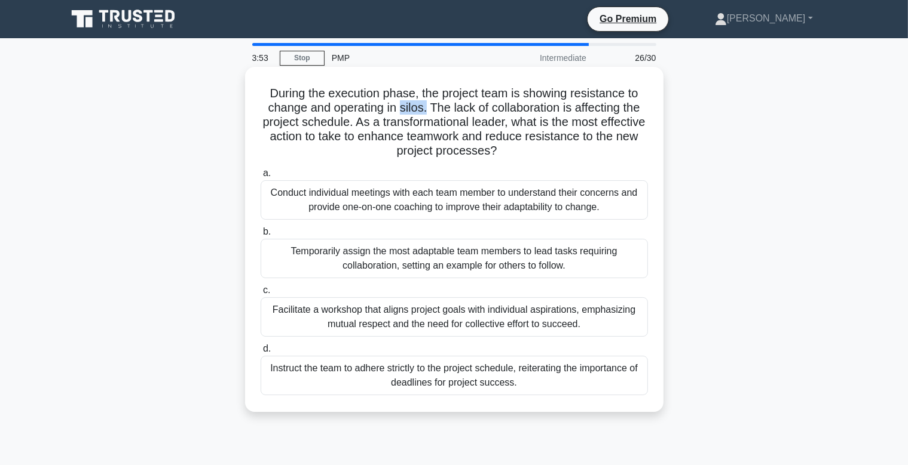
drag, startPoint x: 401, startPoint y: 109, endPoint x: 425, endPoint y: 109, distance: 23.9
click at [425, 109] on h5 "During the execution phase, the project team is showing resistance to change an…" at bounding box center [454, 122] width 390 height 73
drag, startPoint x: 434, startPoint y: 108, endPoint x: 620, endPoint y: 107, distance: 185.8
click at [620, 107] on h5 "During the execution phase, the project team is showing resistance to change an…" at bounding box center [454, 122] width 390 height 73
click at [619, 108] on h5 "During the execution phase, the project team is showing resistance to change an…" at bounding box center [454, 122] width 390 height 73
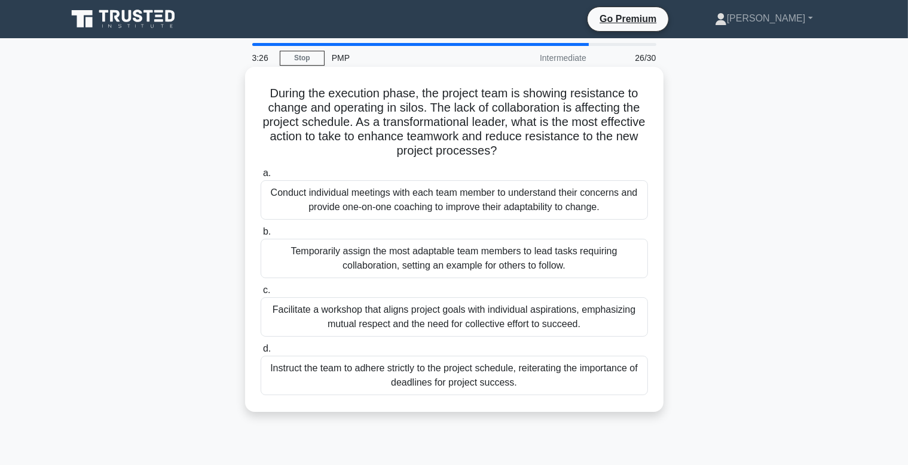
click at [424, 318] on div "Facilitate a workshop that aligns project goals with individual aspirations, em…" at bounding box center [453, 317] width 387 height 39
click at [260, 295] on input "c. Facilitate a workshop that aligns project goals with individual aspirations,…" at bounding box center [260, 291] width 0 height 8
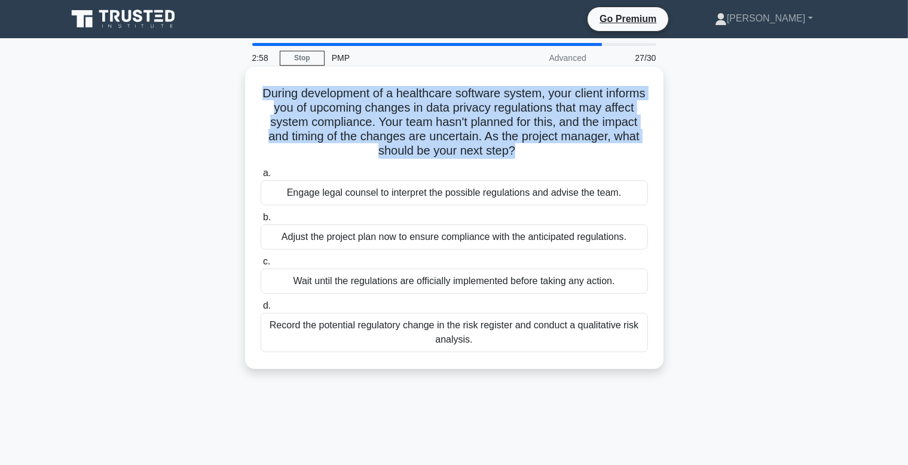
drag, startPoint x: 493, startPoint y: 149, endPoint x: 263, endPoint y: 96, distance: 235.6
click at [263, 96] on h5 "During development of a healthcare software system, your client informs you of …" at bounding box center [454, 122] width 390 height 73
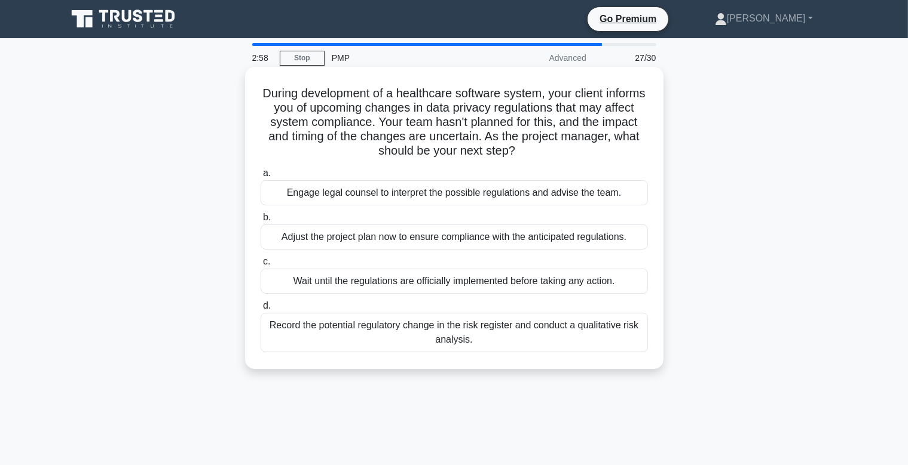
click at [341, 150] on h5 "During development of a healthcare software system, your client informs you of …" at bounding box center [454, 122] width 390 height 73
click at [431, 332] on div "Record the potential regulatory change in the risk register and conduct a quali…" at bounding box center [453, 332] width 387 height 39
click at [260, 310] on input "d. Record the potential regulatory change in the risk register and conduct a qu…" at bounding box center [260, 306] width 0 height 8
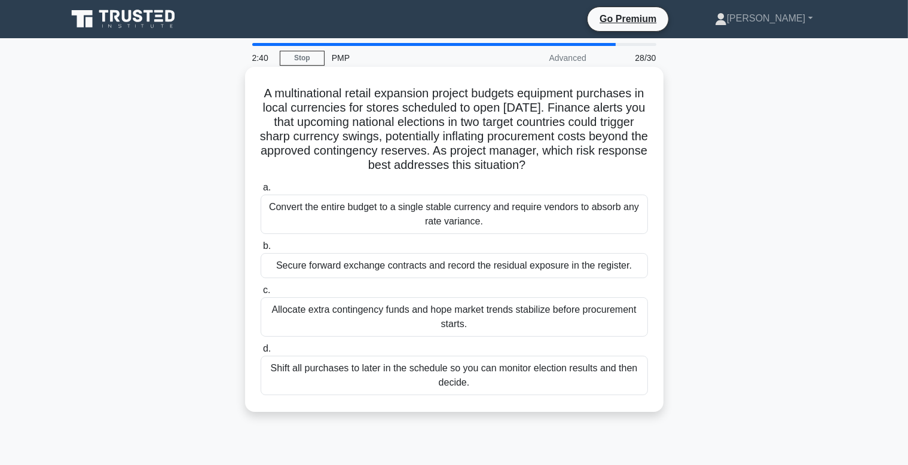
drag, startPoint x: 264, startPoint y: 92, endPoint x: 570, endPoint y: 167, distance: 314.9
click at [570, 167] on h5 "A multinational retail expansion project budgets equipment purchases in local c…" at bounding box center [454, 129] width 390 height 87
click at [540, 166] on icon ".spinner_0XTQ{transform-origin:center;animation:spinner_y6GP .75s linear infini…" at bounding box center [532, 166] width 14 height 14
click at [472, 219] on div "Convert the entire budget to a single stable currency and require vendors to ab…" at bounding box center [453, 214] width 387 height 39
click at [260, 192] on input "a. Convert the entire budget to a single stable currency and require vendors to…" at bounding box center [260, 188] width 0 height 8
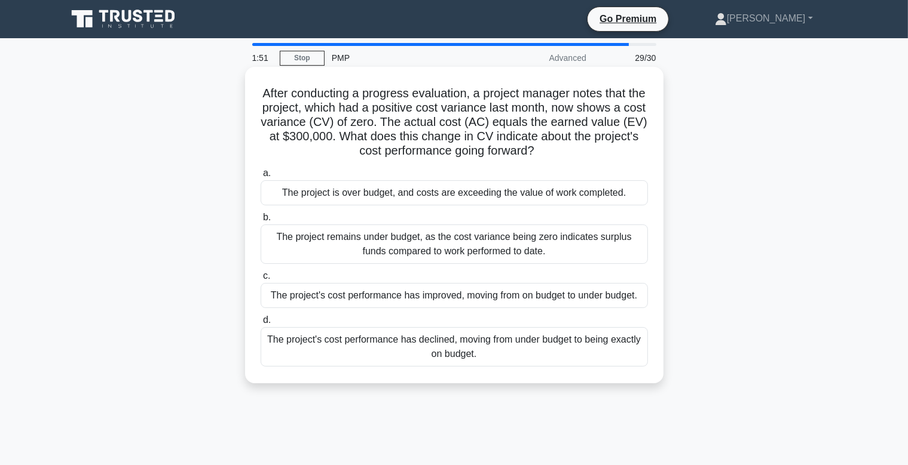
drag, startPoint x: 262, startPoint y: 93, endPoint x: 544, endPoint y: 146, distance: 287.6
click at [544, 146] on h5 "After conducting a progress evaluation, a project manager notes that the projec…" at bounding box center [454, 122] width 390 height 73
click at [498, 114] on h5 "After conducting a progress evaluation, a project manager notes that the projec…" at bounding box center [454, 122] width 390 height 73
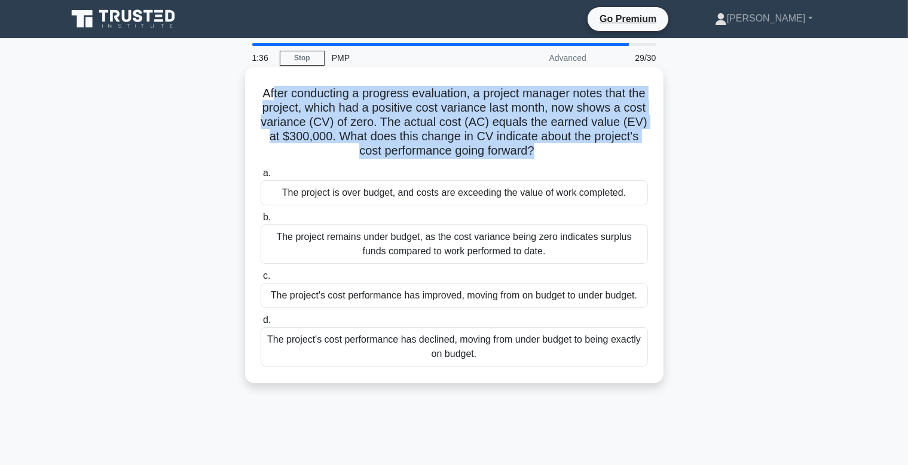
drag, startPoint x: 527, startPoint y: 152, endPoint x: 273, endPoint y: 91, distance: 261.1
click at [273, 91] on h5 "After conducting a progress evaluation, a project manager notes that the projec…" at bounding box center [454, 122] width 390 height 73
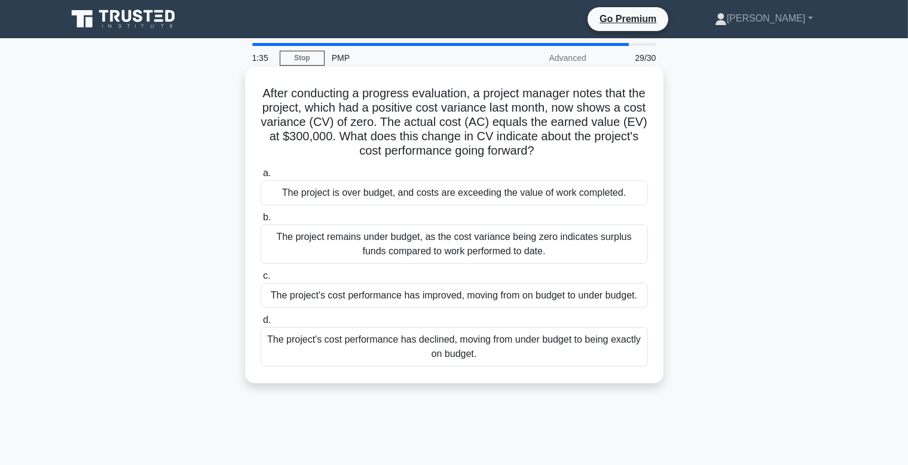
click at [329, 164] on div "After conducting a progress evaluation, a project manager notes that the projec…" at bounding box center [454, 225] width 409 height 307
click at [427, 293] on div "The project's cost performance has improved, moving from on budget to under bud…" at bounding box center [453, 295] width 387 height 25
click at [260, 280] on input "c. The project's cost performance has improved, moving from on budget to under …" at bounding box center [260, 276] width 0 height 8
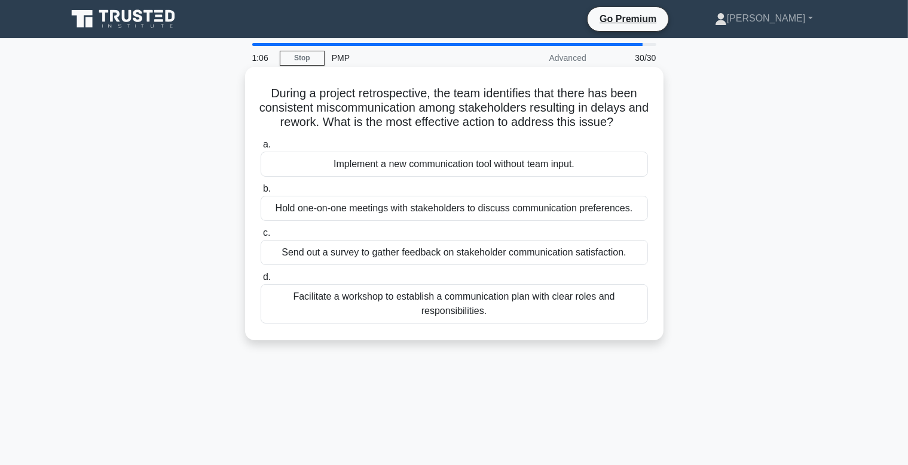
click at [455, 307] on div "Facilitate a workshop to establish a communication plan with clear roles and re…" at bounding box center [453, 303] width 387 height 39
click at [260, 281] on input "d. Facilitate a workshop to establish a communication plan with clear roles and…" at bounding box center [260, 278] width 0 height 8
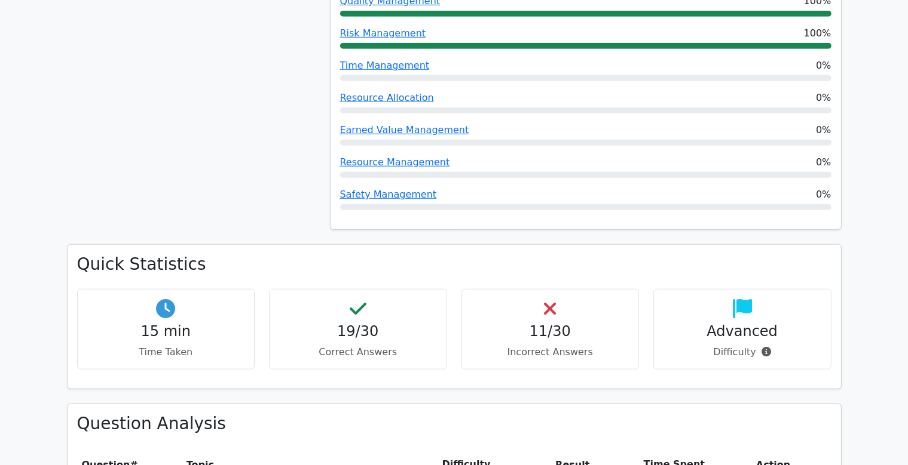
scroll to position [946, 0]
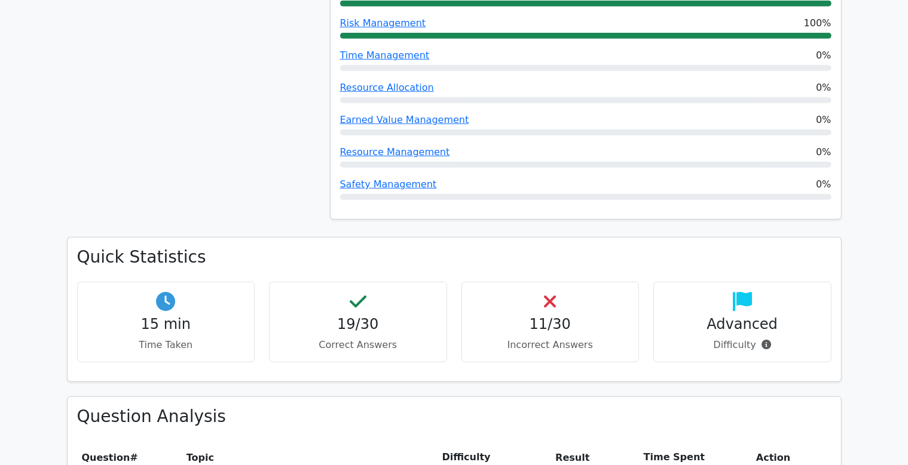
click at [590, 177] on div "Safety Management 0%" at bounding box center [585, 184] width 491 height 14
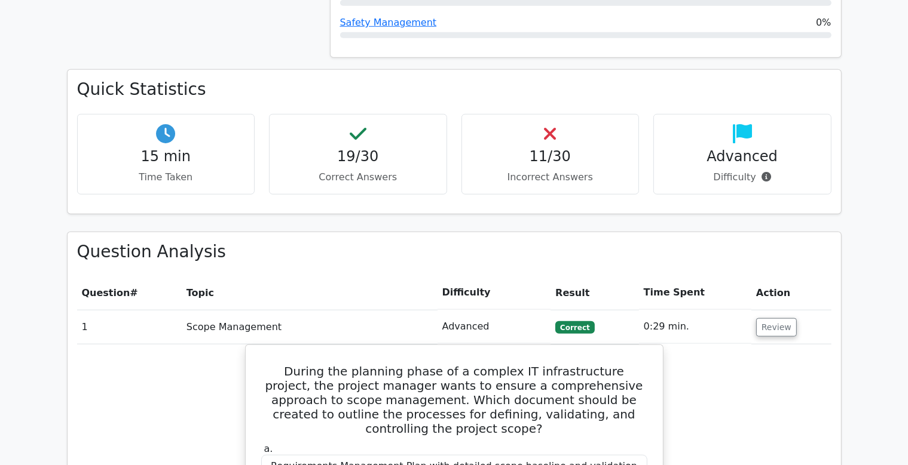
scroll to position [1135, 0]
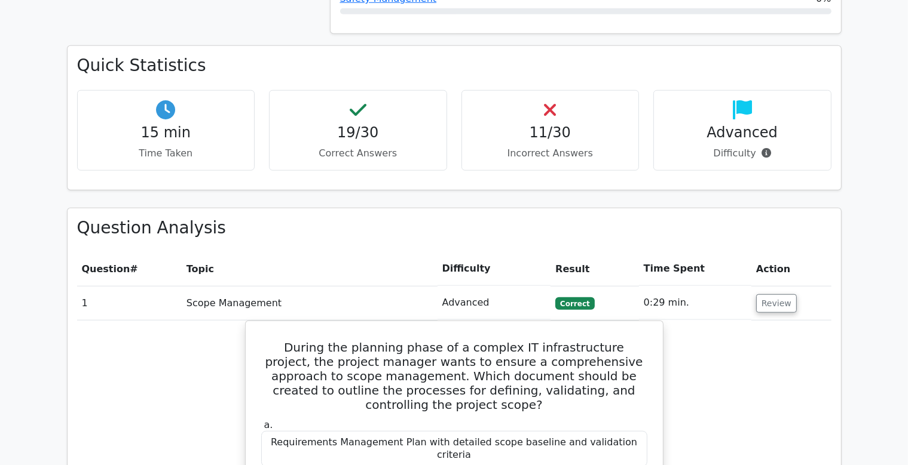
click at [751, 145] on div "Quick Statistics 15 min Time Taken 19/30 Correct Answers 11/30 Incorrect Answer…" at bounding box center [454, 117] width 773 height 143
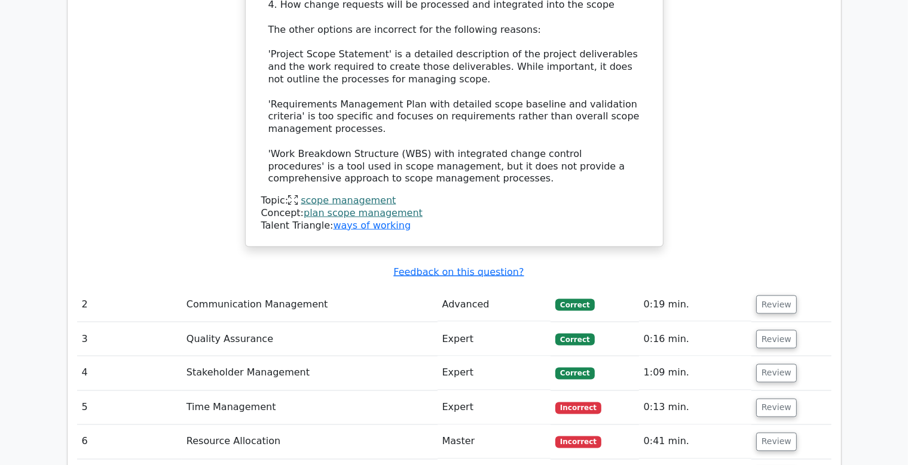
scroll to position [1955, 0]
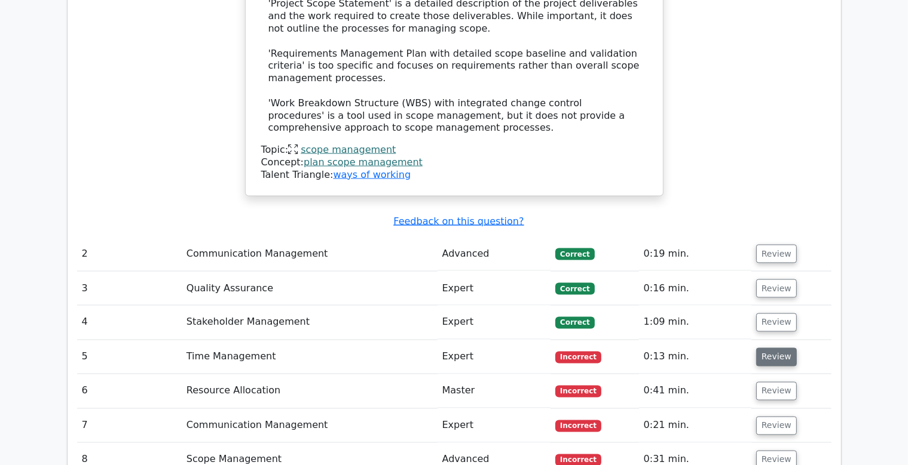
click at [783, 348] on button "Review" at bounding box center [776, 357] width 41 height 19
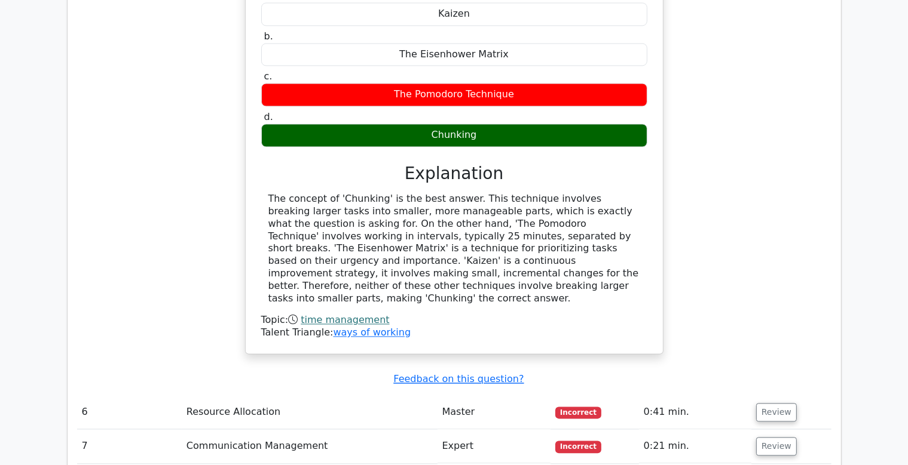
scroll to position [2460, 0]
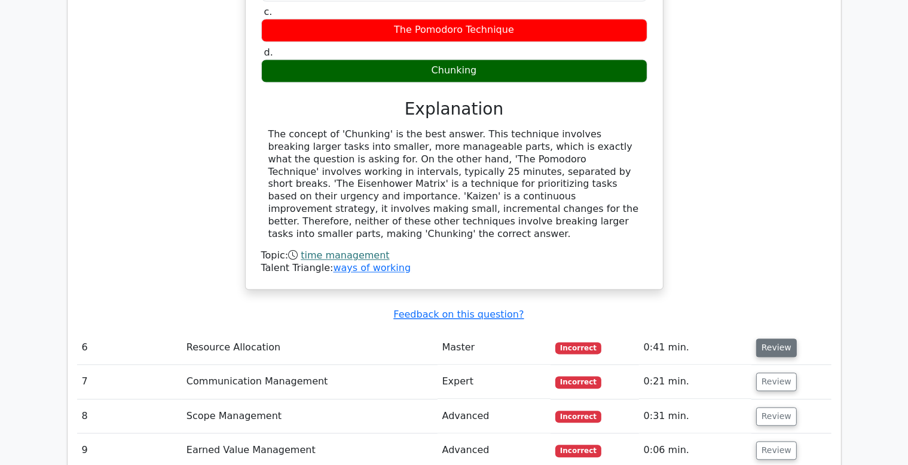
click at [777, 339] on button "Review" at bounding box center [776, 348] width 41 height 19
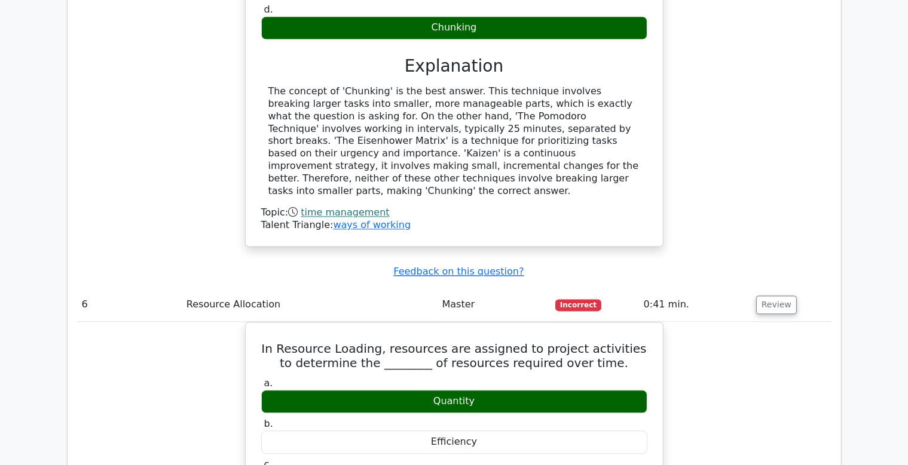
scroll to position [2650, 0]
